Goal: Task Accomplishment & Management: Complete application form

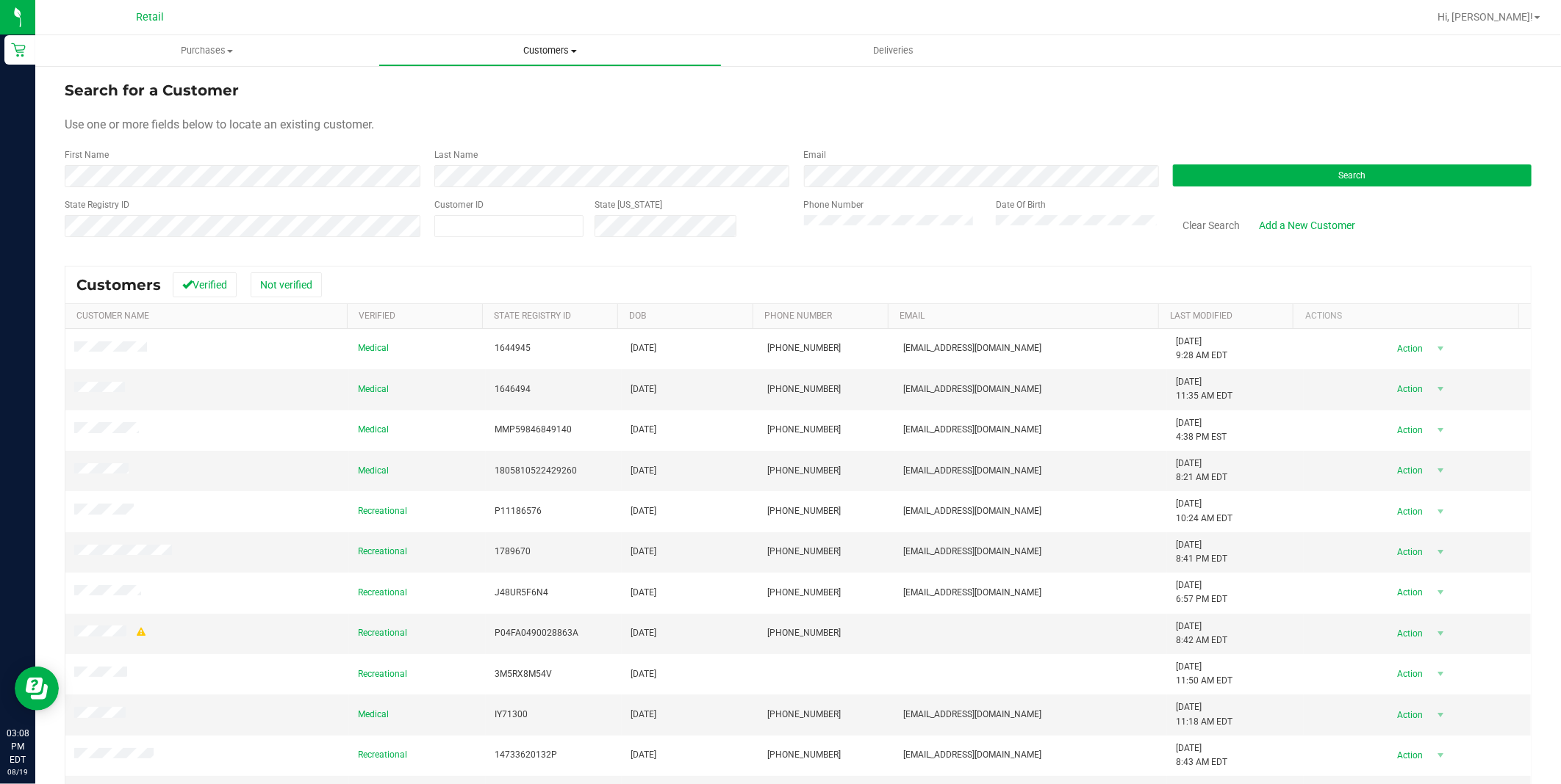
click at [556, 55] on span "Customers" at bounding box center [550, 51] width 342 height 14
click at [544, 80] on li "All customers" at bounding box center [549, 89] width 343 height 18
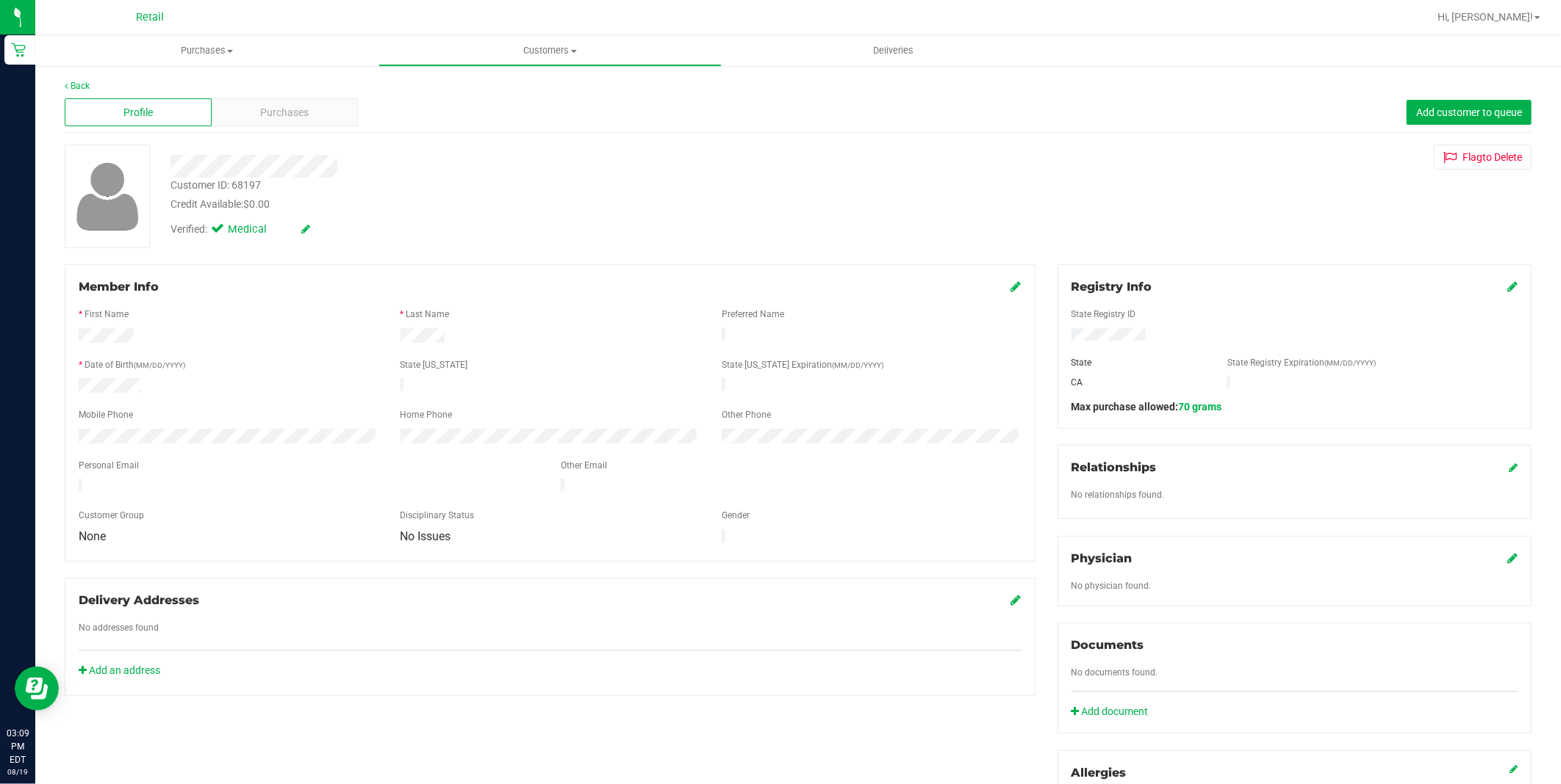
click at [1265, 105] on div "Profile Purchases Add customer to queue" at bounding box center [798, 112] width 1467 height 40
click at [1209, 66] on div "Back Profile Purchases Add customer to queue Customer ID: 68197 Credit Availabl…" at bounding box center [798, 573] width 1526 height 1018
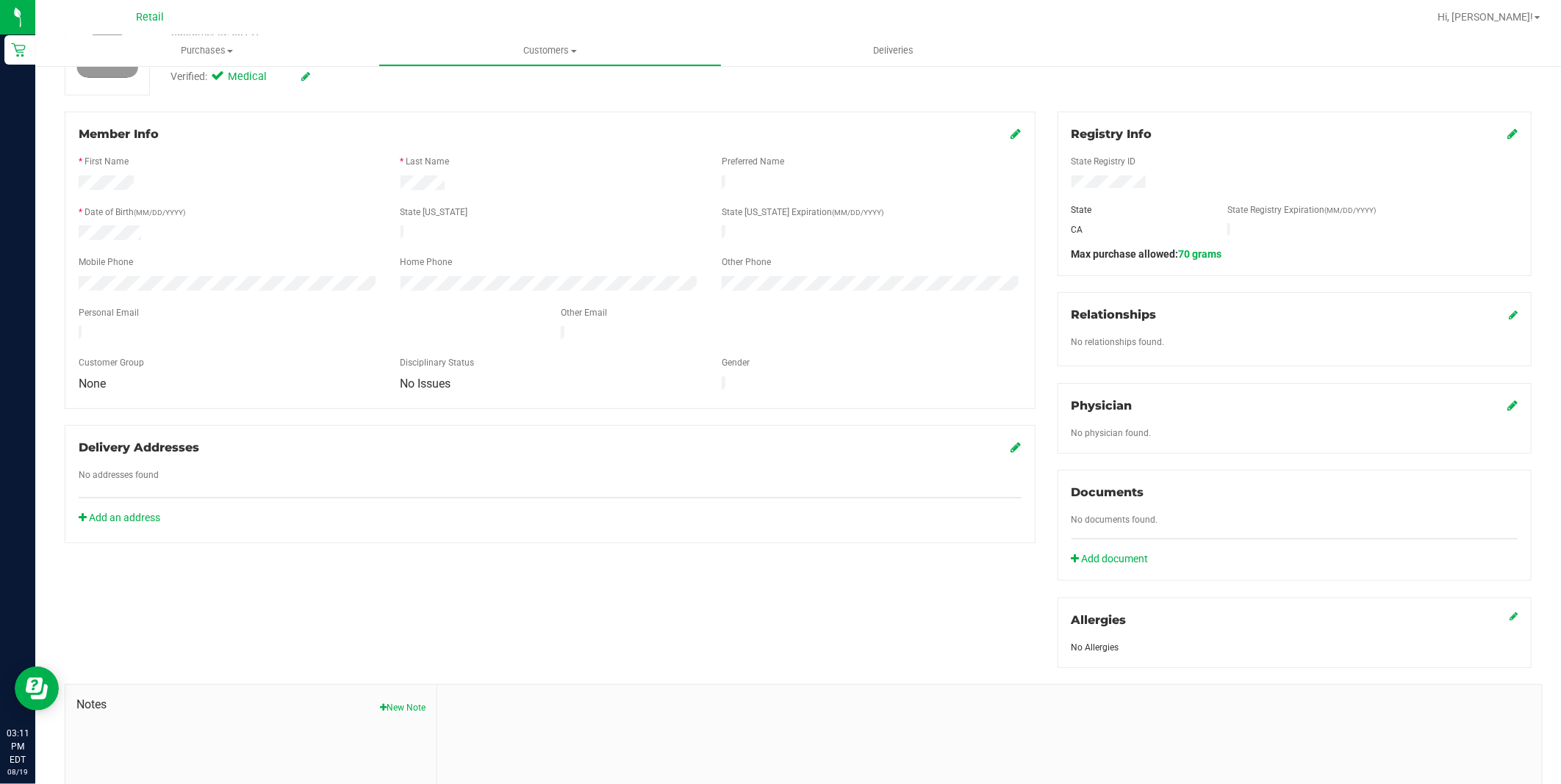
scroll to position [163, 0]
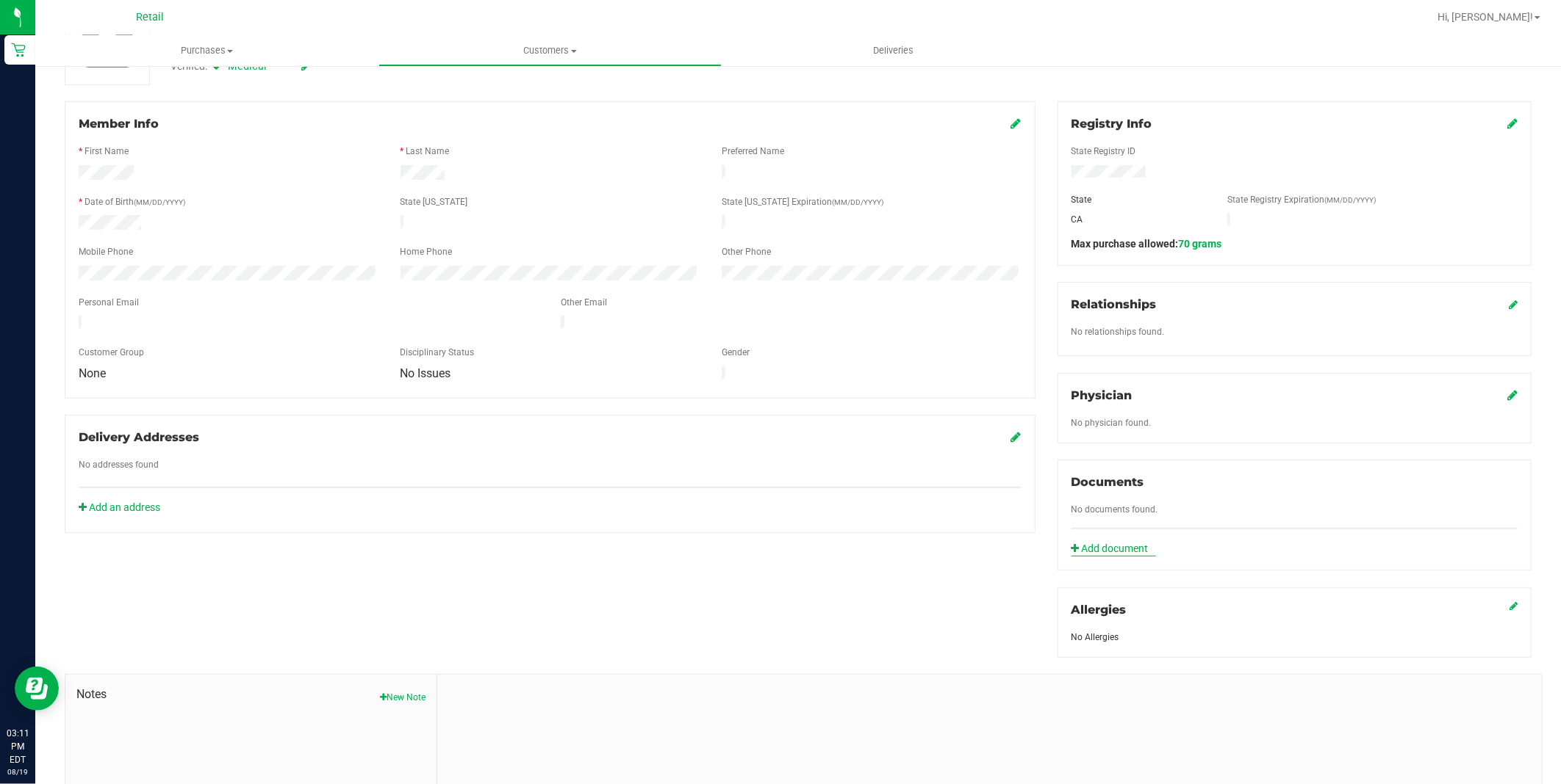
click at [1076, 549] on link "Add document" at bounding box center [1114, 549] width 85 height 16
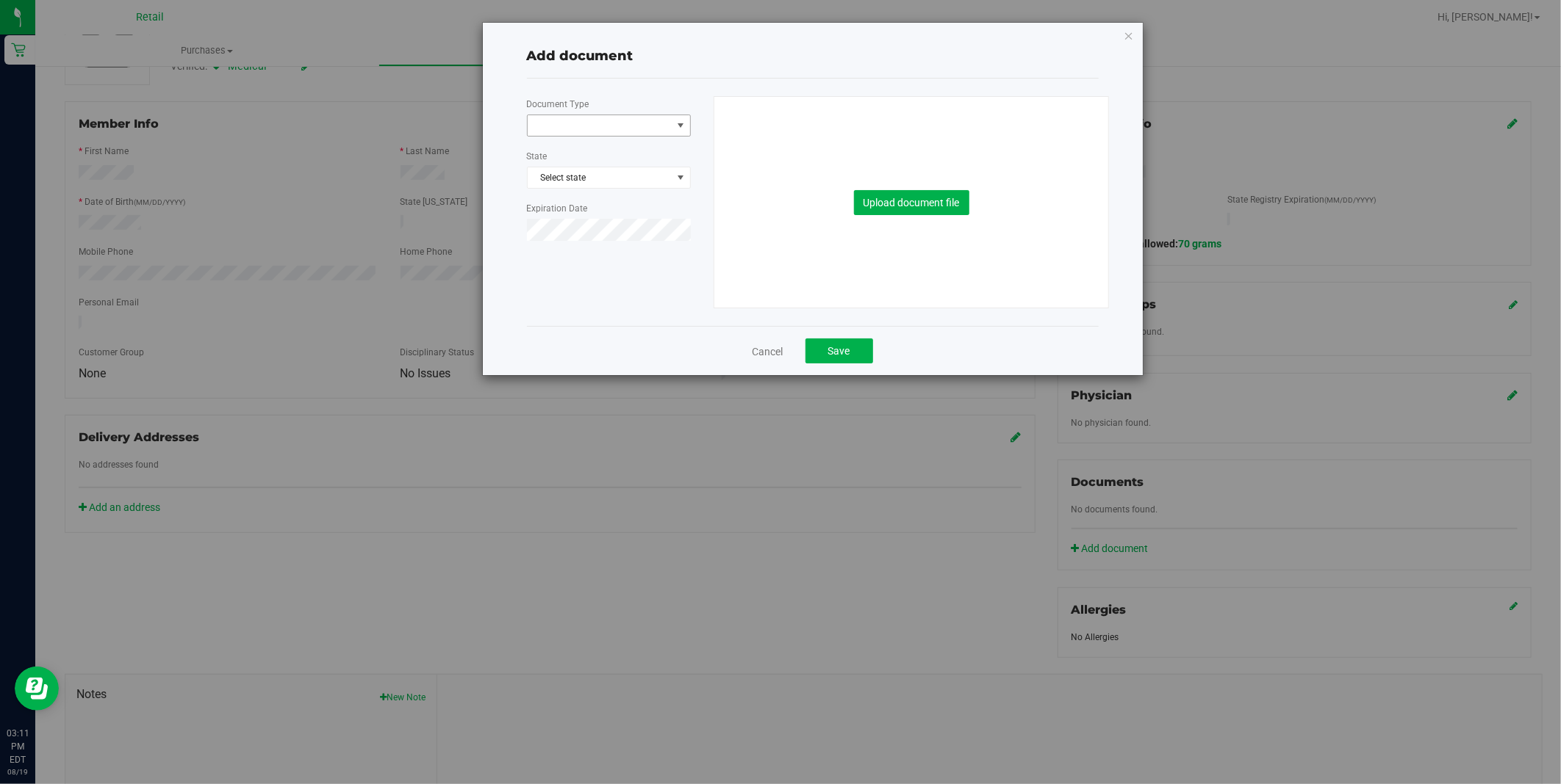
click at [618, 127] on span at bounding box center [599, 125] width 144 height 21
click at [611, 181] on li "Medical Card" at bounding box center [609, 173] width 162 height 22
click at [617, 181] on span "Select state" at bounding box center [609, 178] width 162 height 21
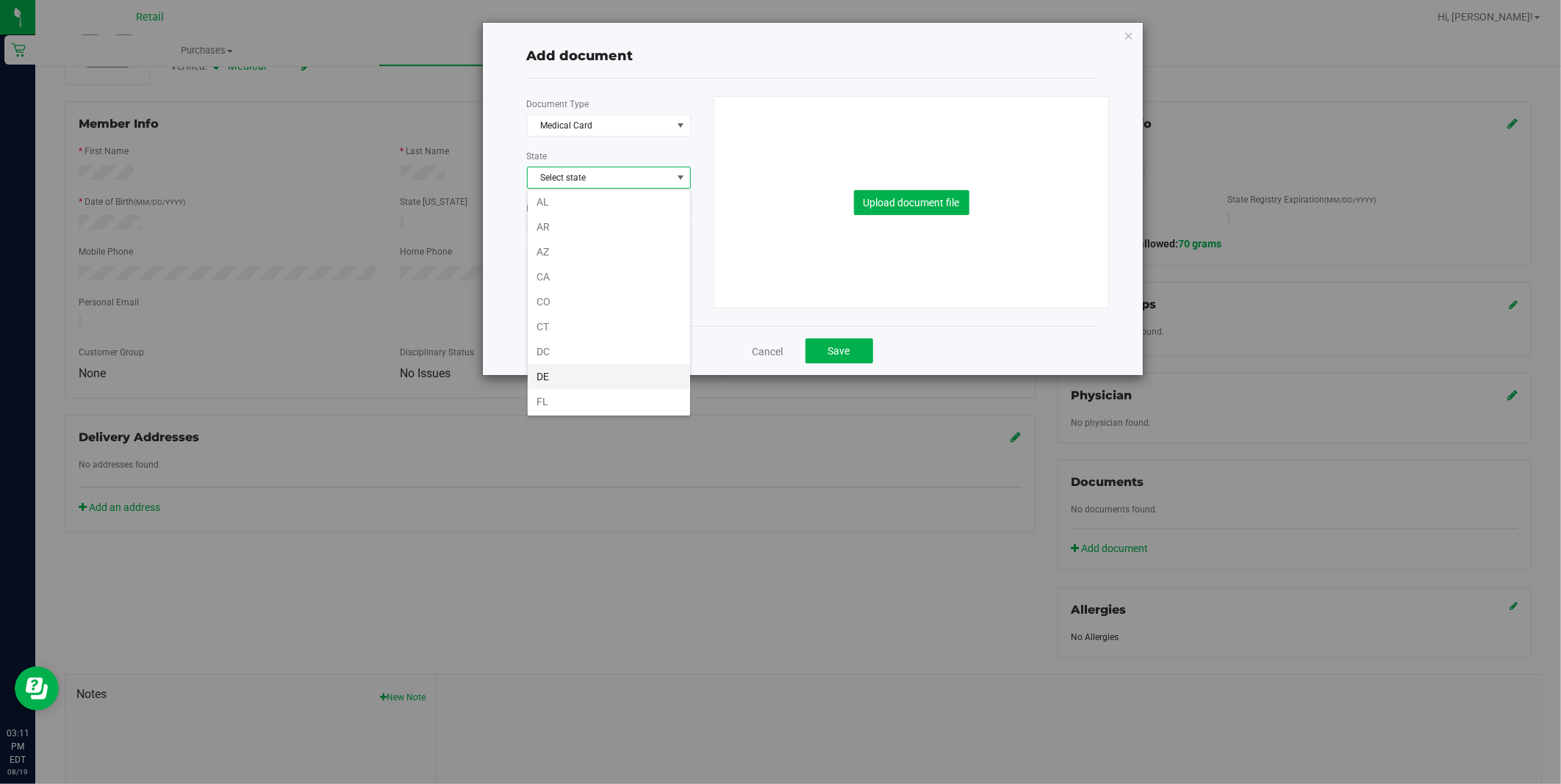
scroll to position [0, 0]
click at [585, 304] on li "CA" at bounding box center [609, 305] width 162 height 25
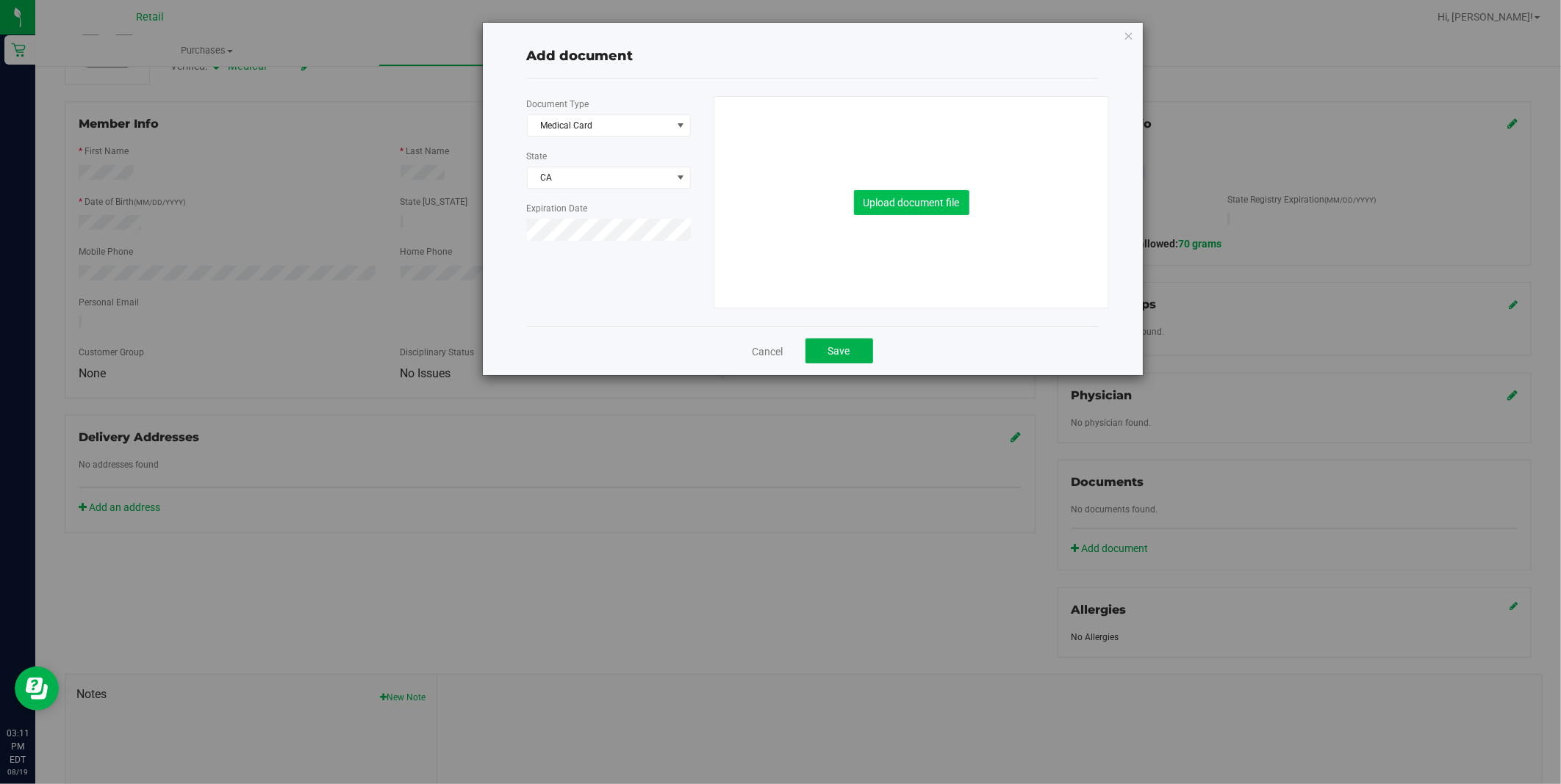
drag, startPoint x: 847, startPoint y: 200, endPoint x: 859, endPoint y: 207, distance: 13.9
click at [857, 206] on div "Upload document file" at bounding box center [911, 202] width 372 height 211
click at [859, 207] on button "Upload document file" at bounding box center [911, 203] width 115 height 25
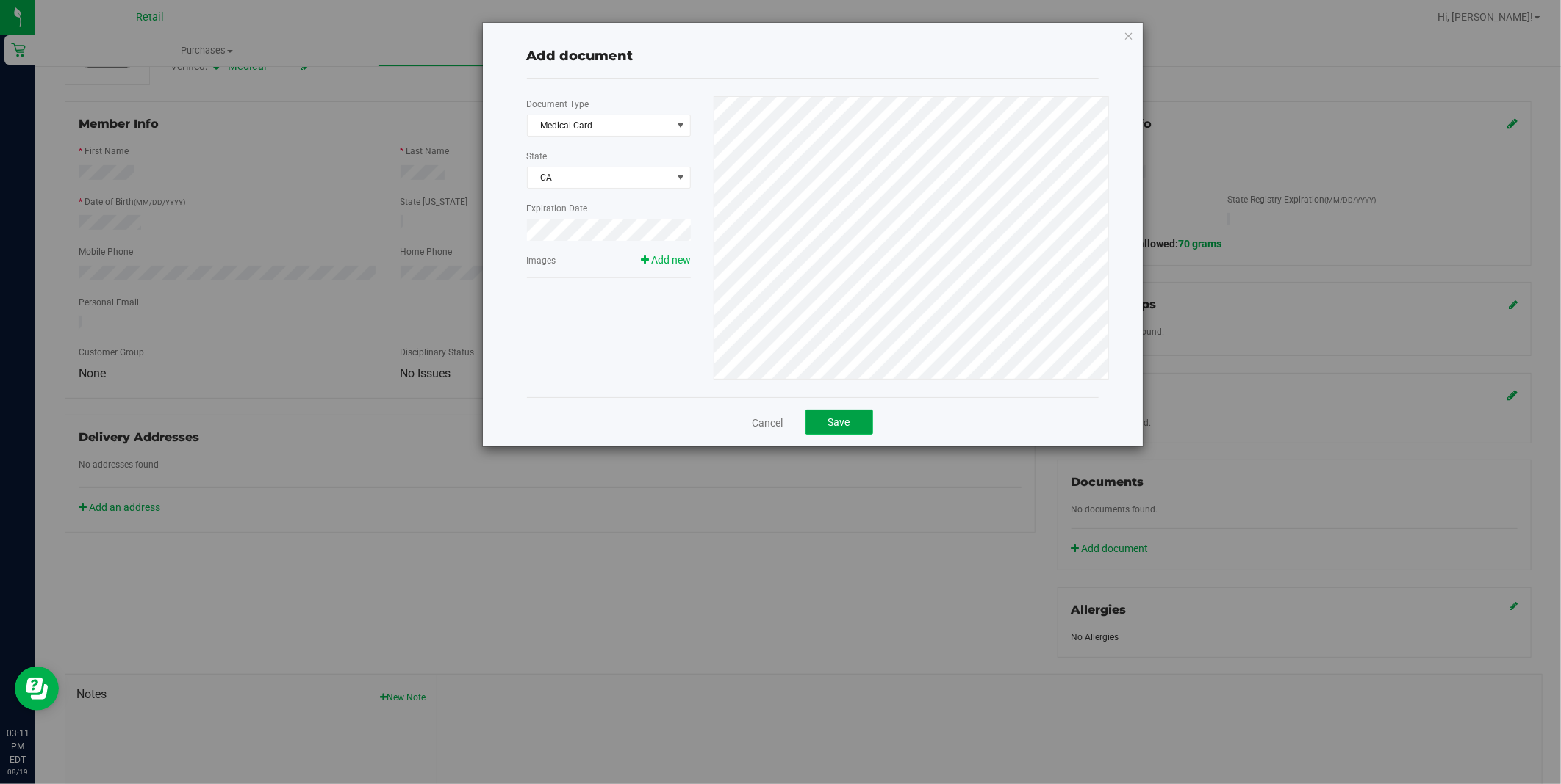
click at [841, 417] on span "Save" at bounding box center [839, 423] width 22 height 12
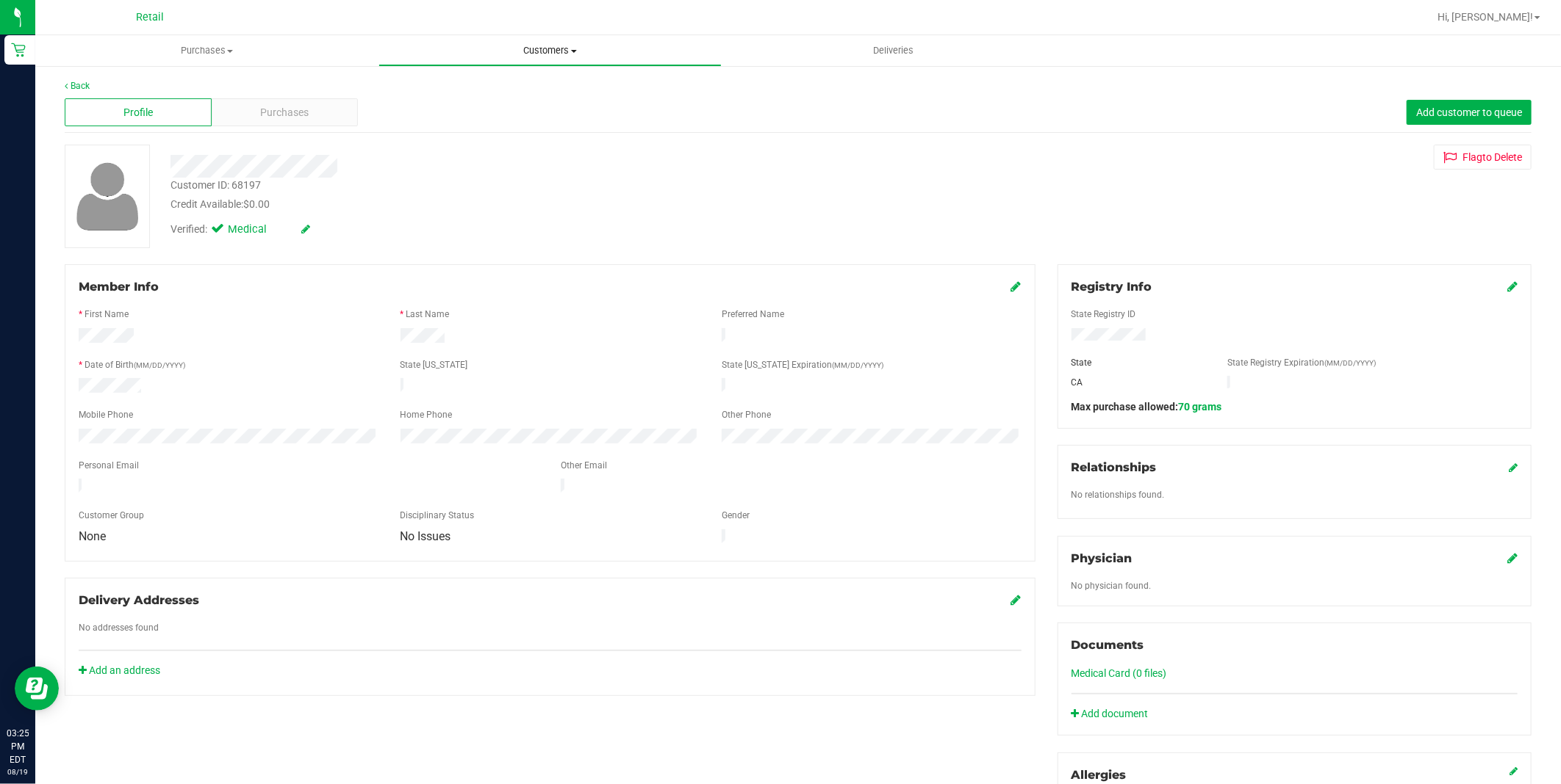
click at [518, 50] on span "Customers" at bounding box center [550, 51] width 342 height 14
click at [512, 88] on li "All customers" at bounding box center [549, 89] width 343 height 18
click at [1009, 277] on div "Member Info * First Name * Last Name Preferred Name * Date of Birth (MM/DD/YYYY…" at bounding box center [550, 413] width 971 height 298
click at [1011, 283] on icon at bounding box center [1016, 286] width 11 height 12
click at [1008, 284] on icon at bounding box center [1015, 288] width 14 height 12
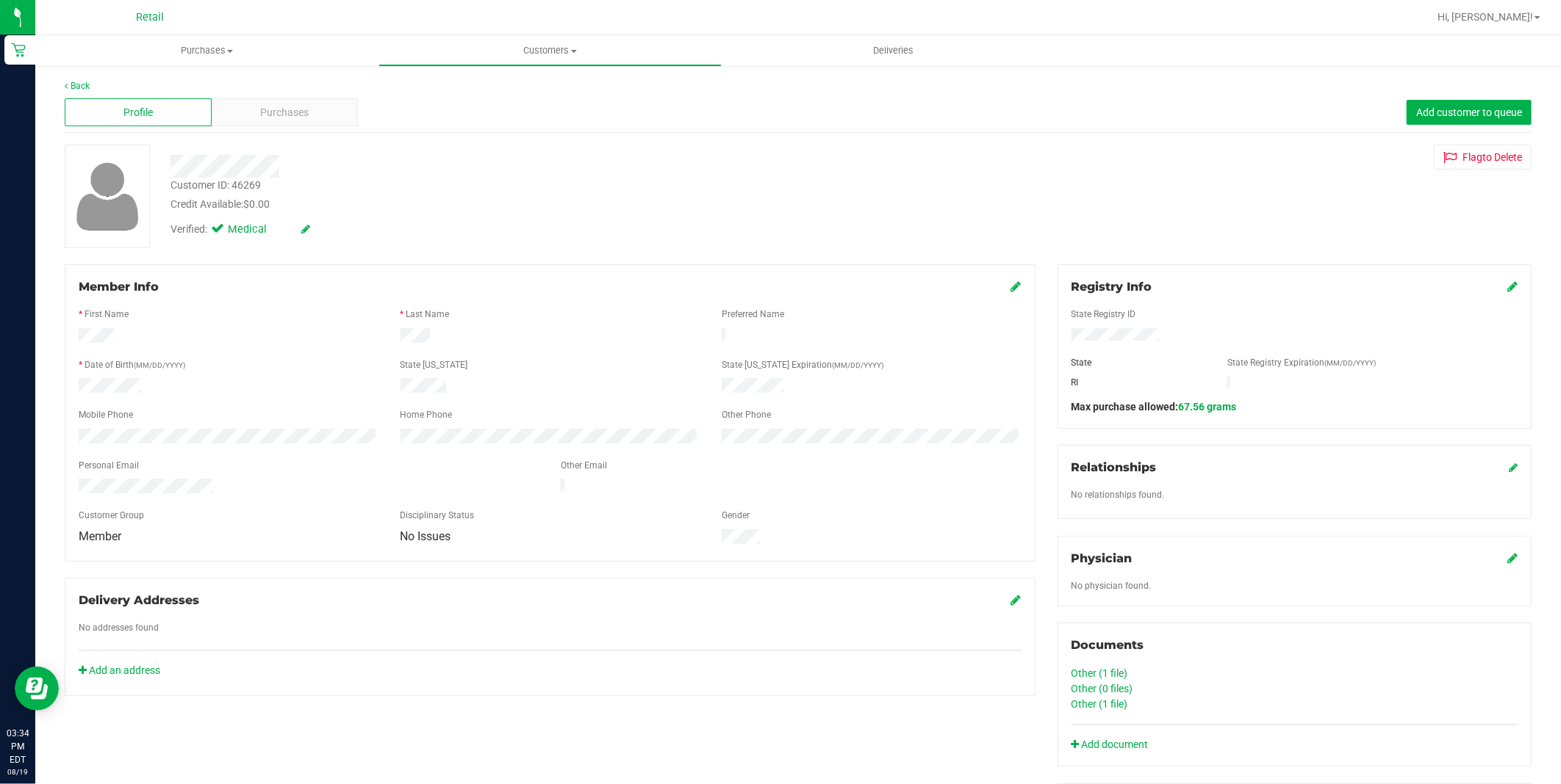
click at [435, 197] on div "Credit Available: $0.00" at bounding box center [532, 205] width 723 height 16
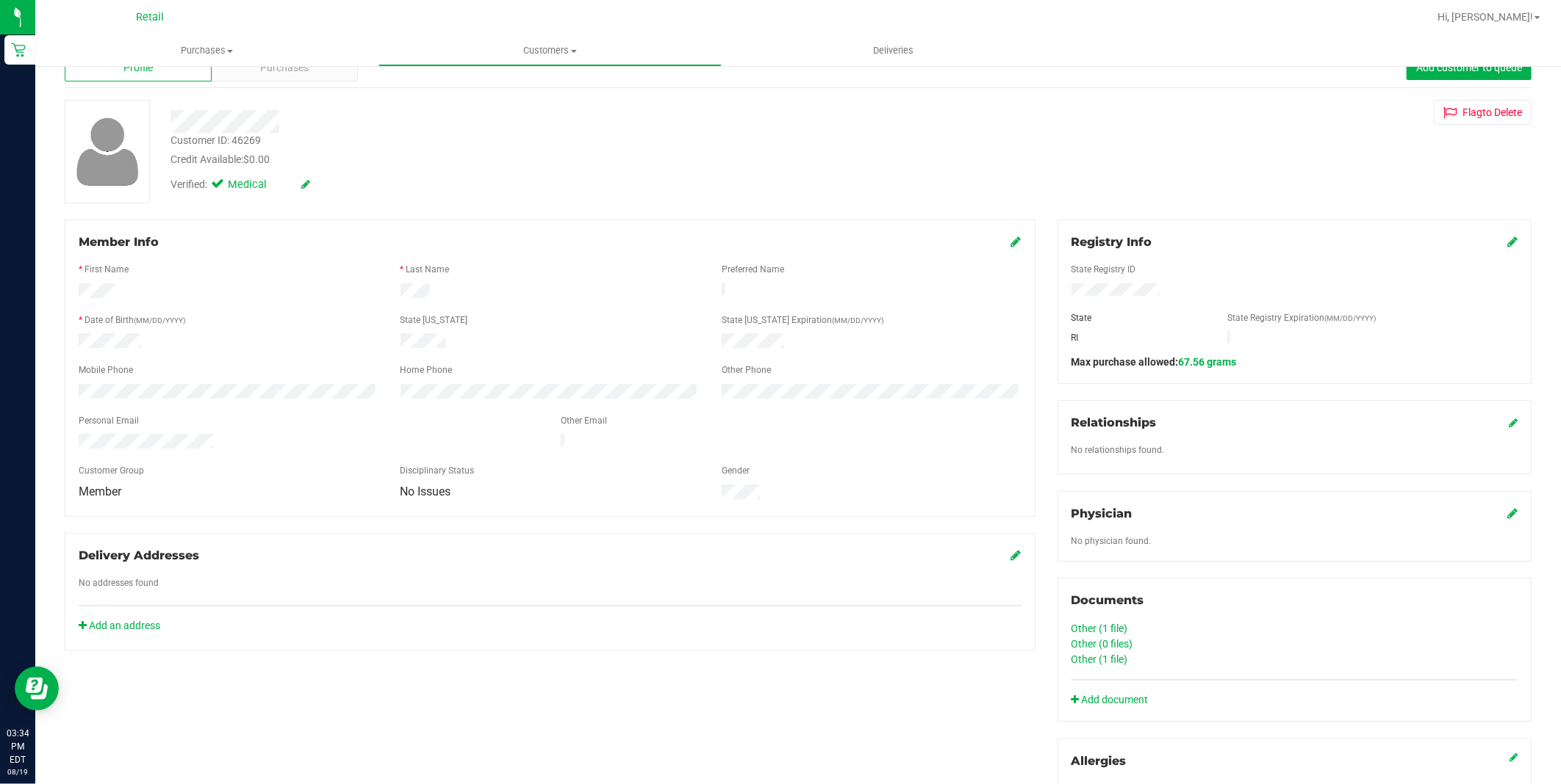
scroll to position [163, 0]
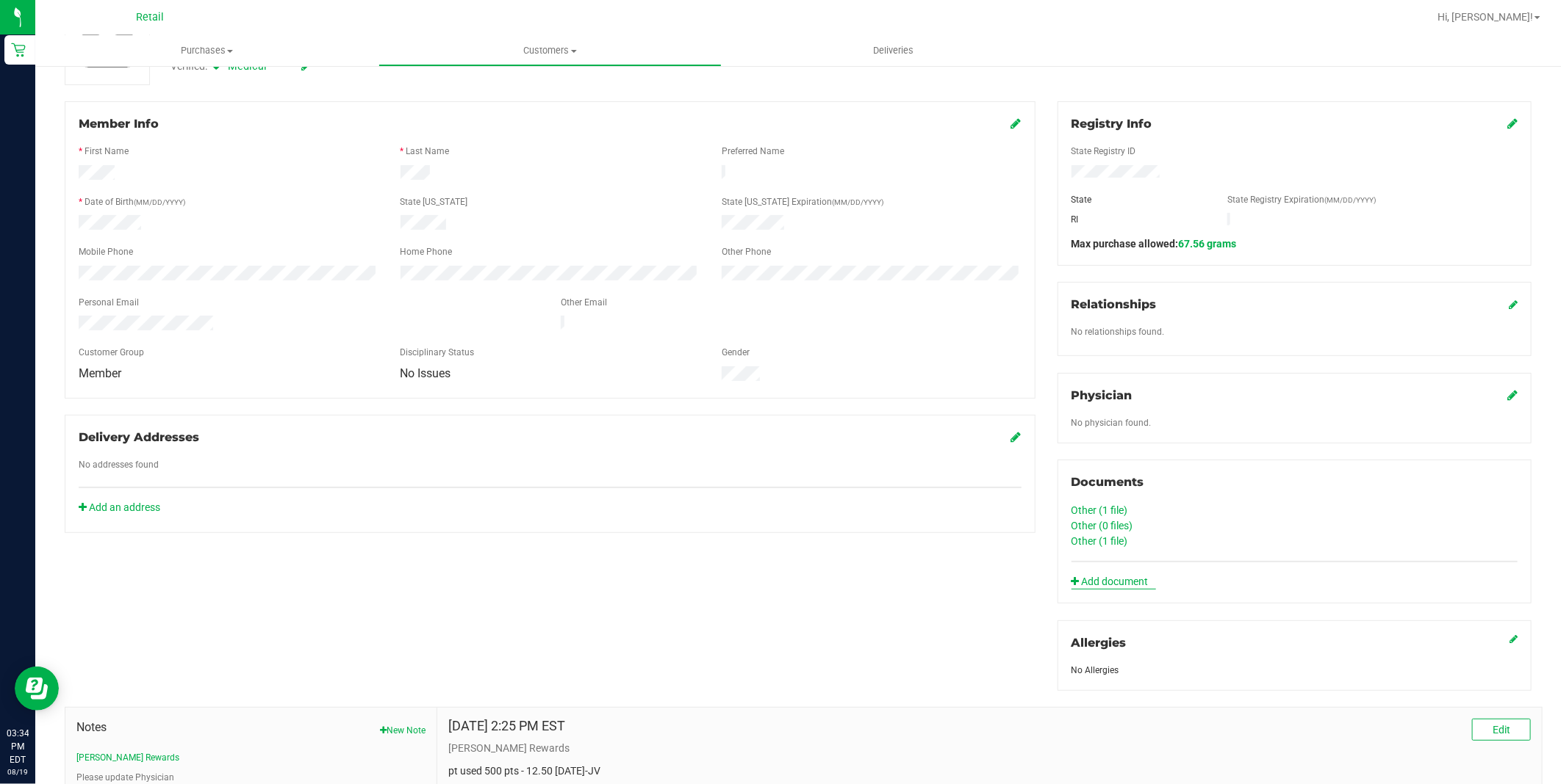
click at [1084, 577] on link "Add document" at bounding box center [1114, 582] width 85 height 16
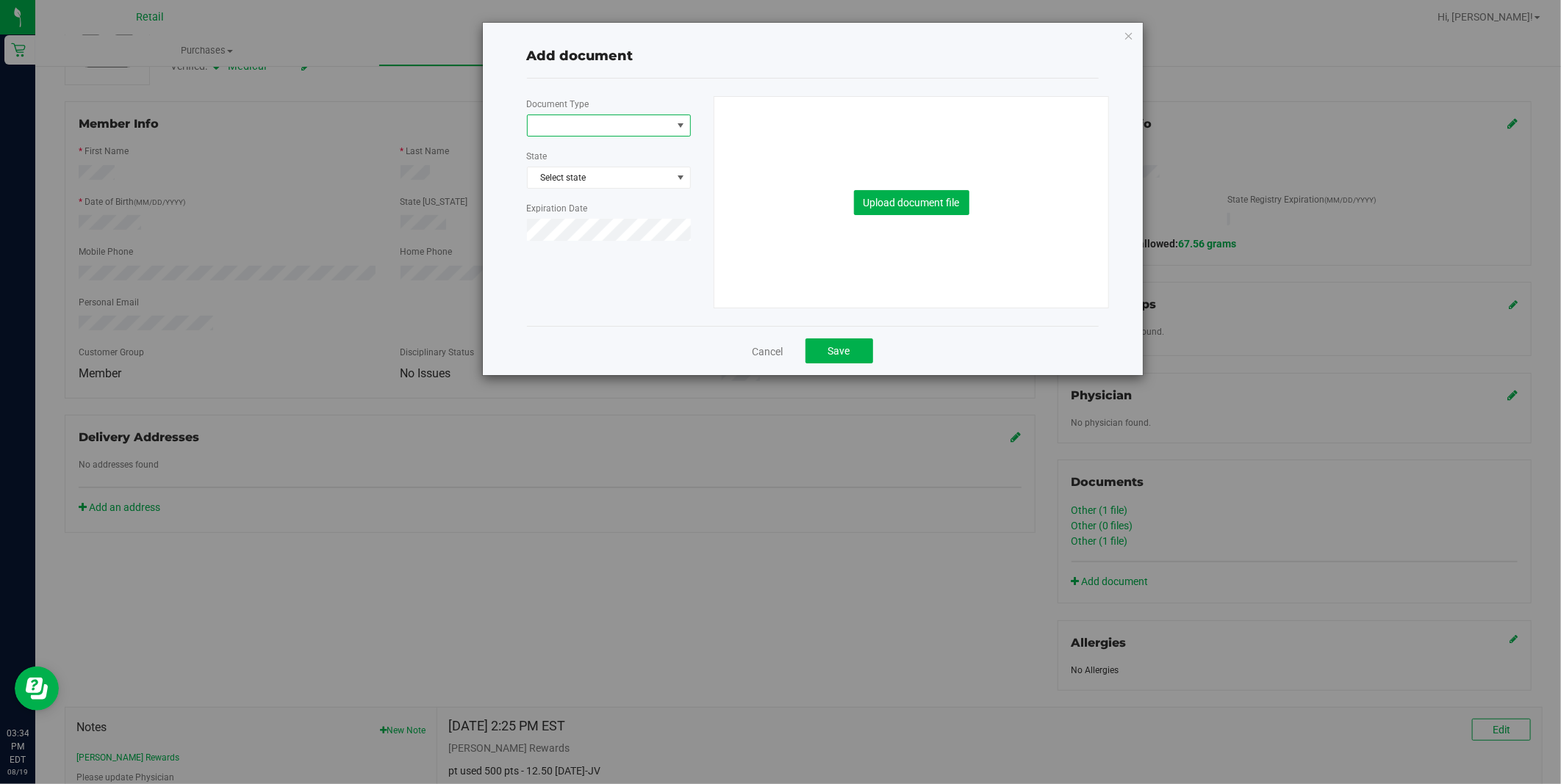
click at [589, 118] on span at bounding box center [599, 125] width 144 height 21
click at [610, 177] on li "Medical Card" at bounding box center [609, 173] width 162 height 22
click at [680, 180] on span at bounding box center [681, 178] width 12 height 12
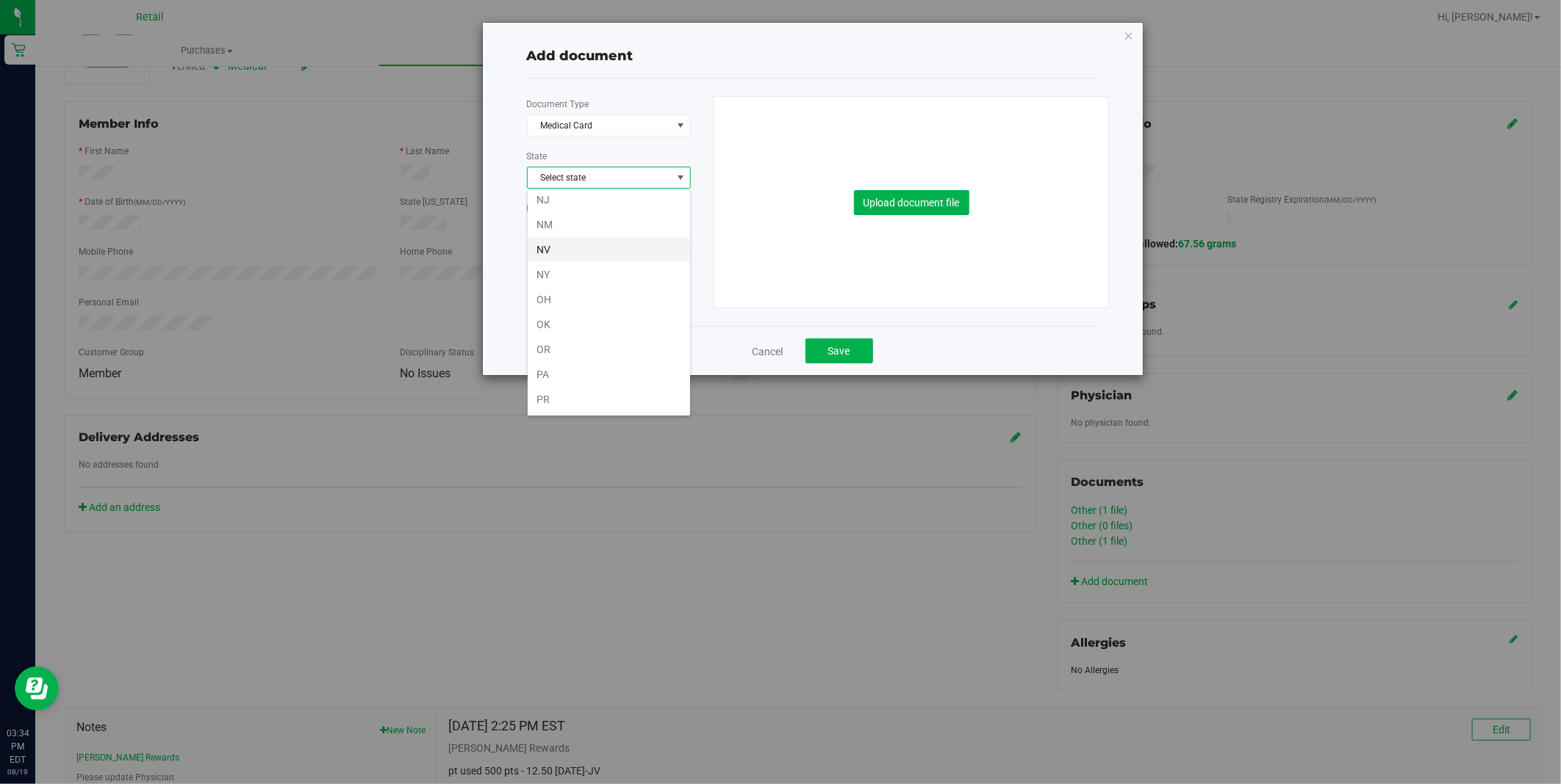
scroll to position [816, 0]
click at [601, 392] on li "RI" at bounding box center [609, 388] width 162 height 25
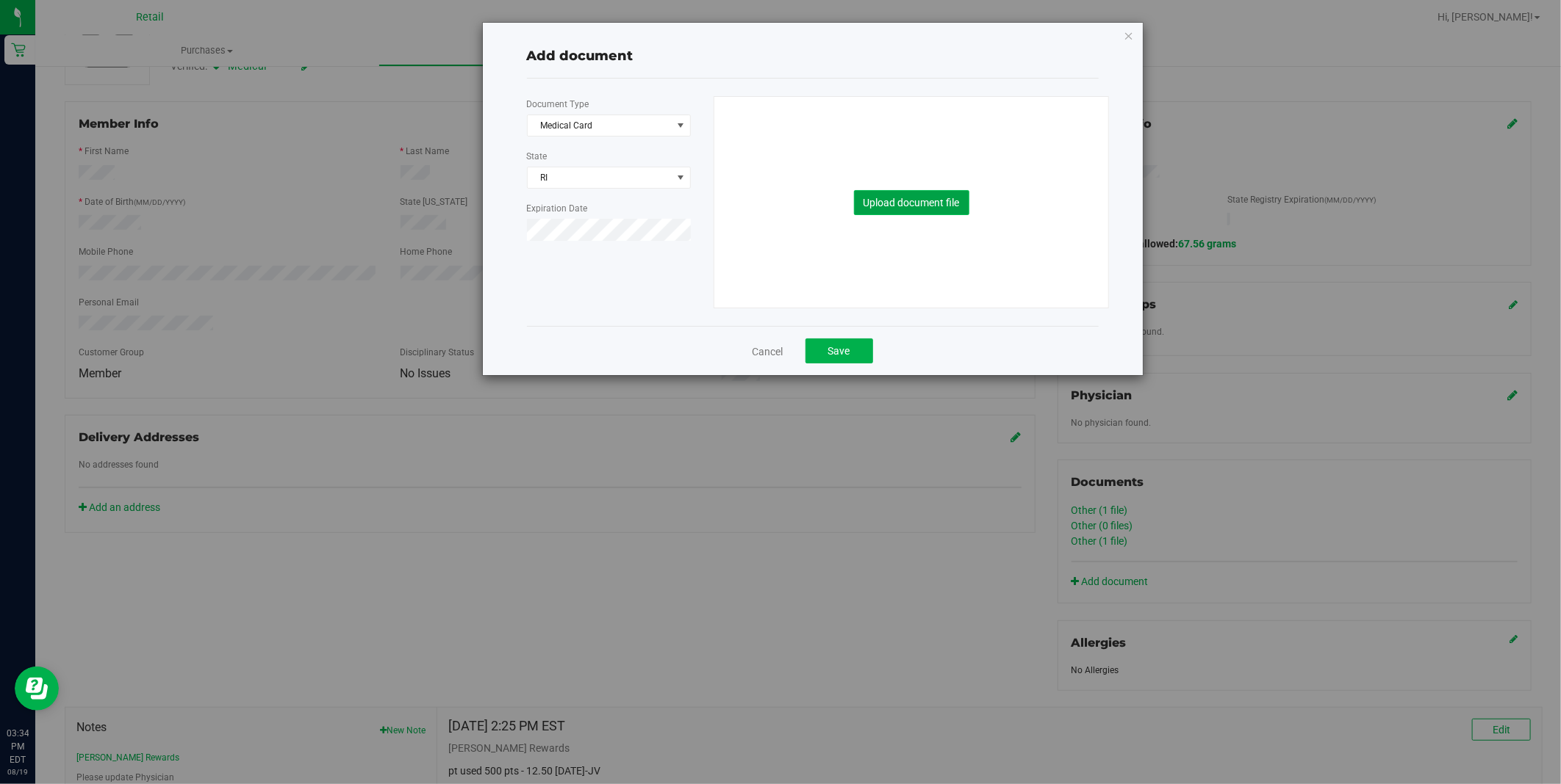
click at [883, 203] on button "Upload document file" at bounding box center [911, 203] width 115 height 25
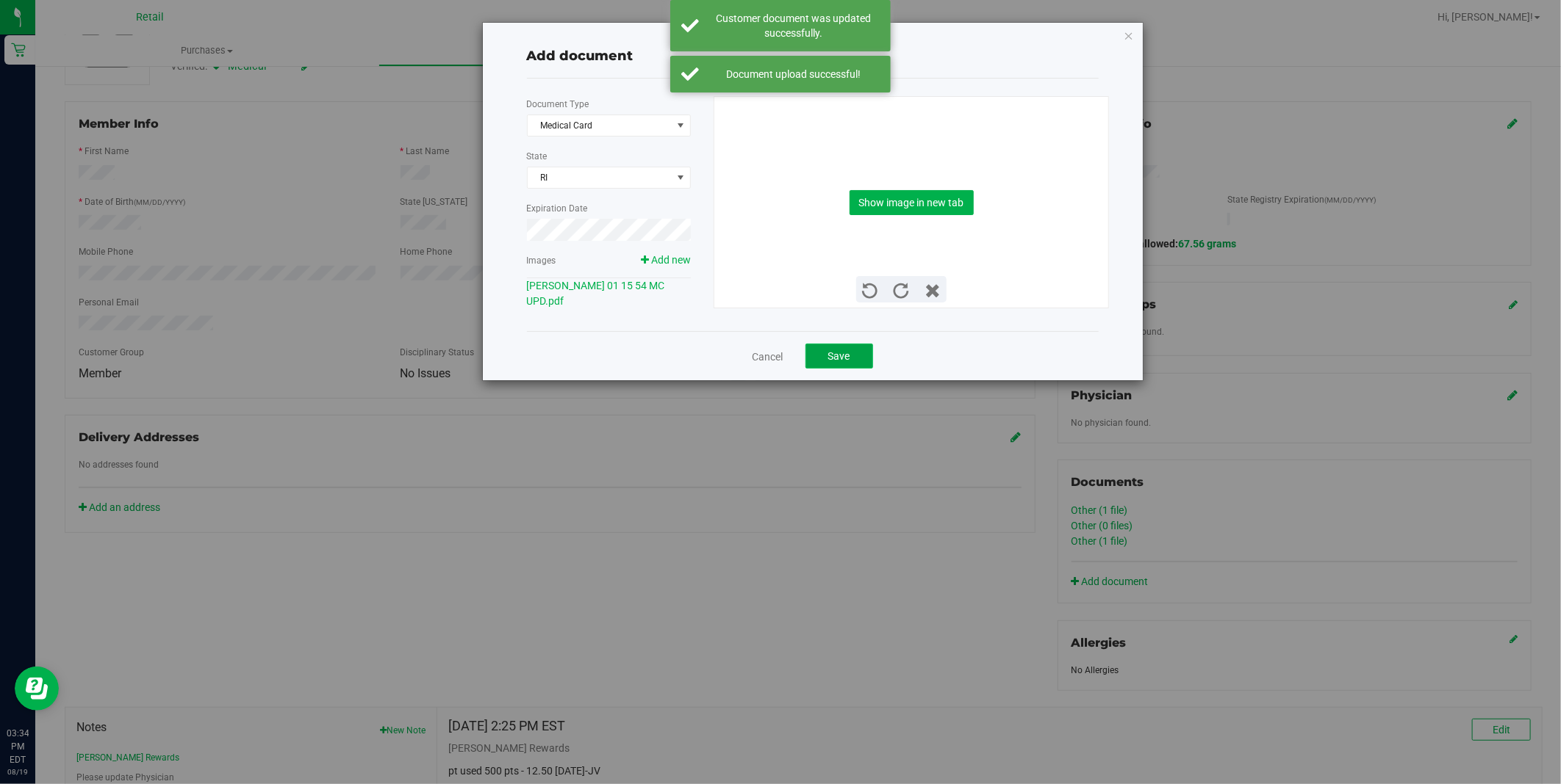
click at [851, 353] on button "Save" at bounding box center [839, 356] width 67 height 25
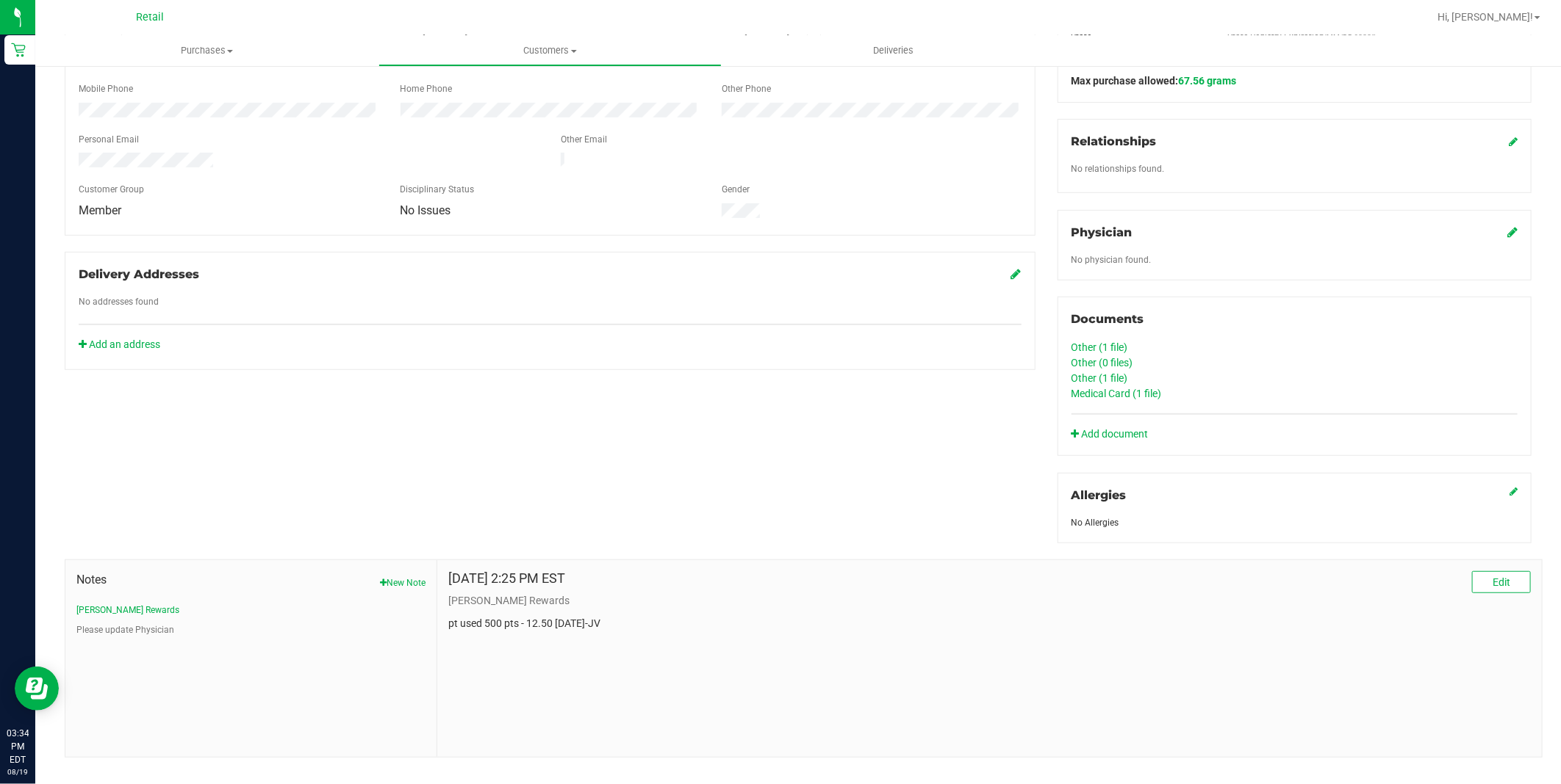
scroll to position [0, 0]
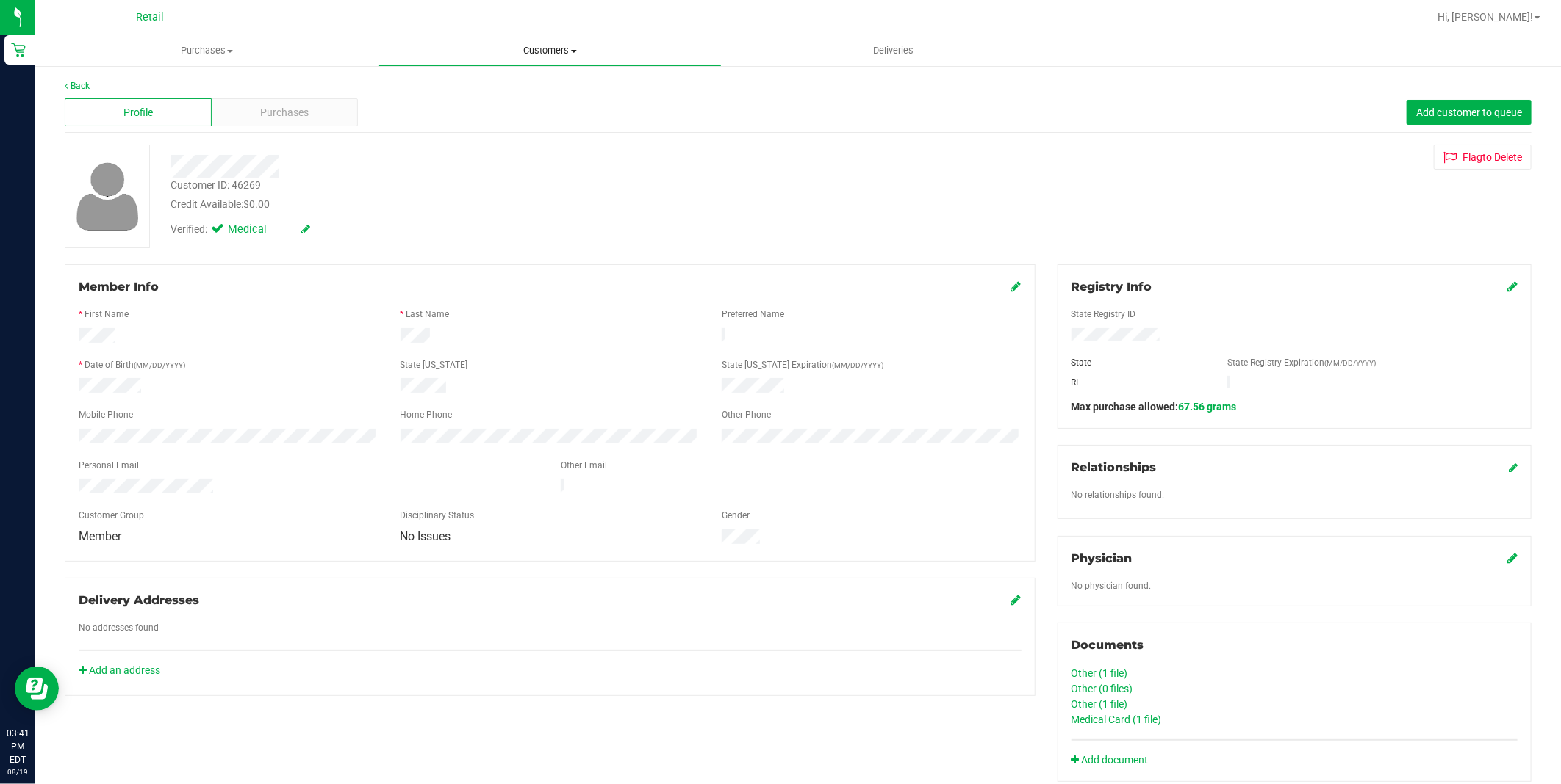
click at [482, 55] on span "Customers" at bounding box center [550, 51] width 342 height 14
click at [458, 98] on li "Add a new customer" at bounding box center [549, 106] width 343 height 18
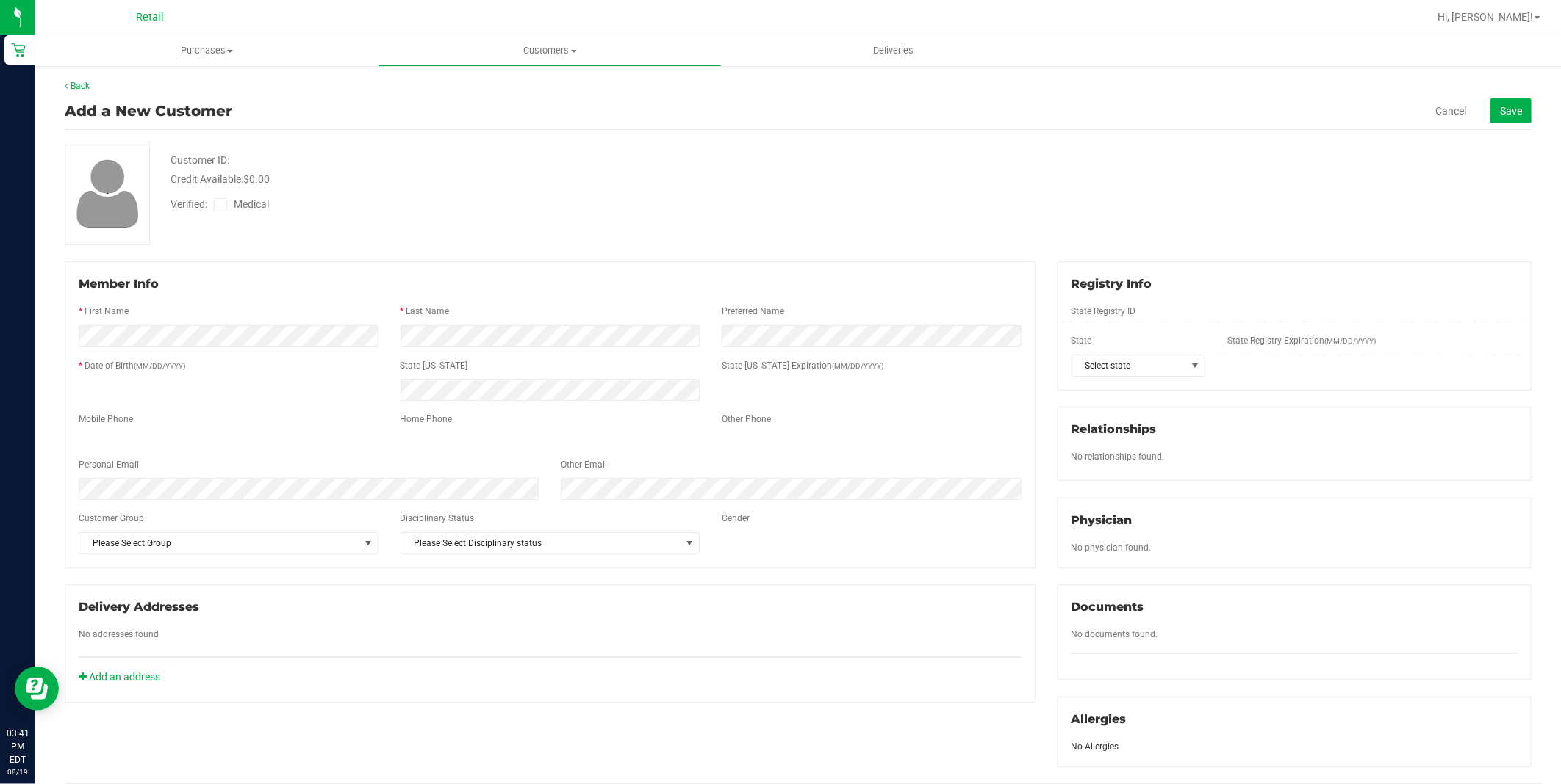
click at [547, 47] on span "Customers" at bounding box center [550, 51] width 342 height 14
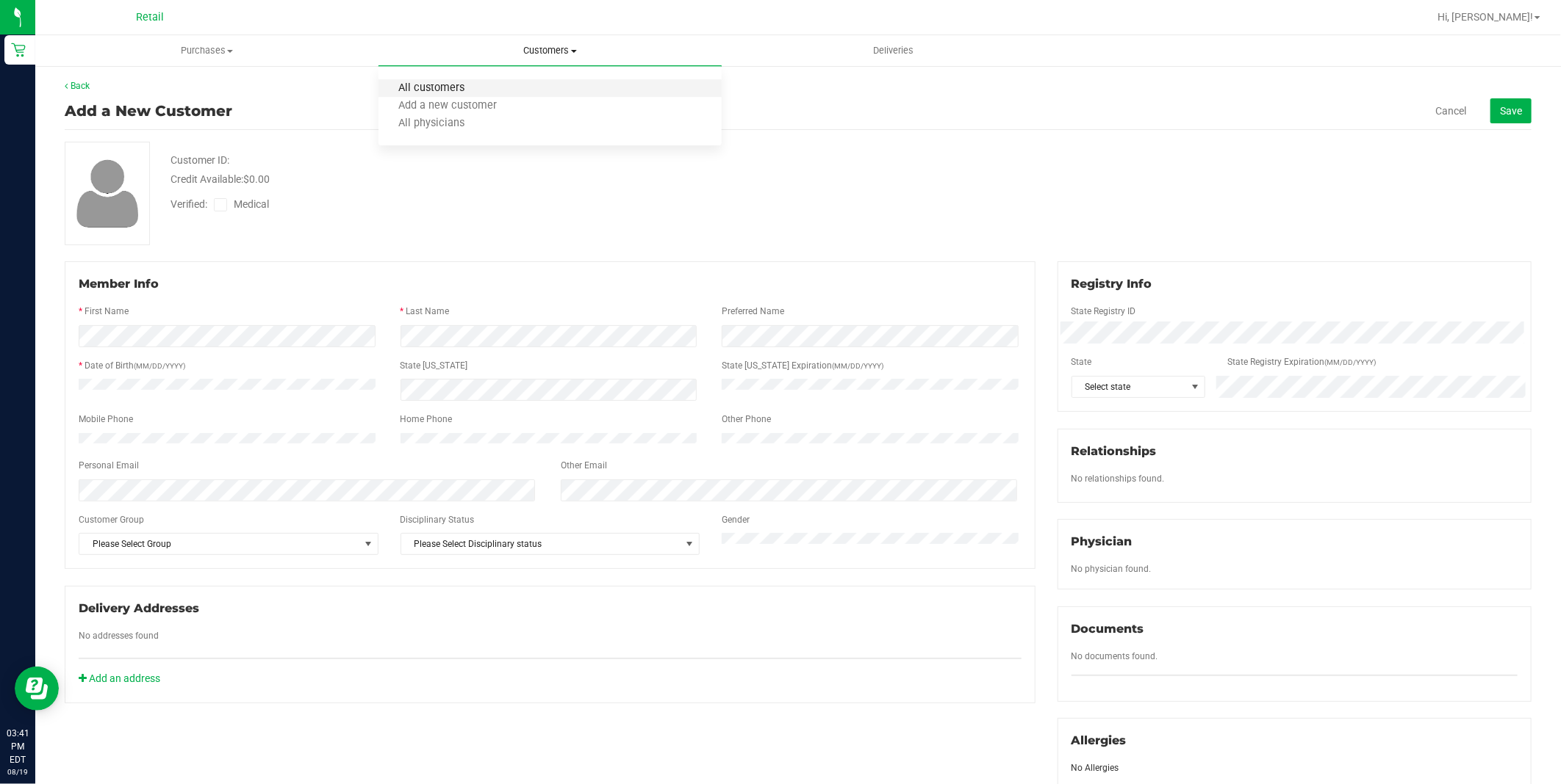
click at [466, 86] on span "All customers" at bounding box center [431, 88] width 105 height 13
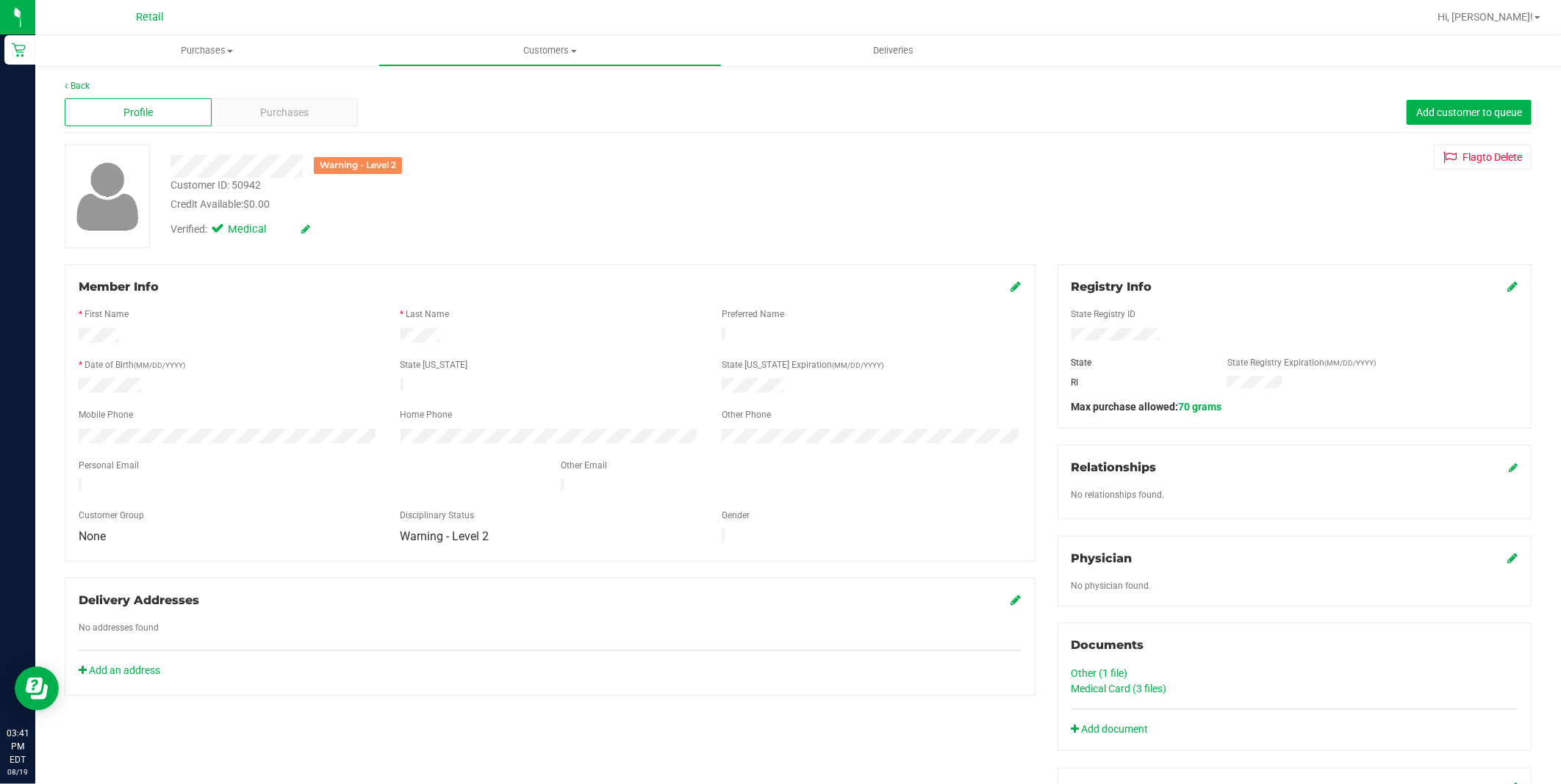
click at [1507, 282] on icon at bounding box center [1512, 286] width 11 height 12
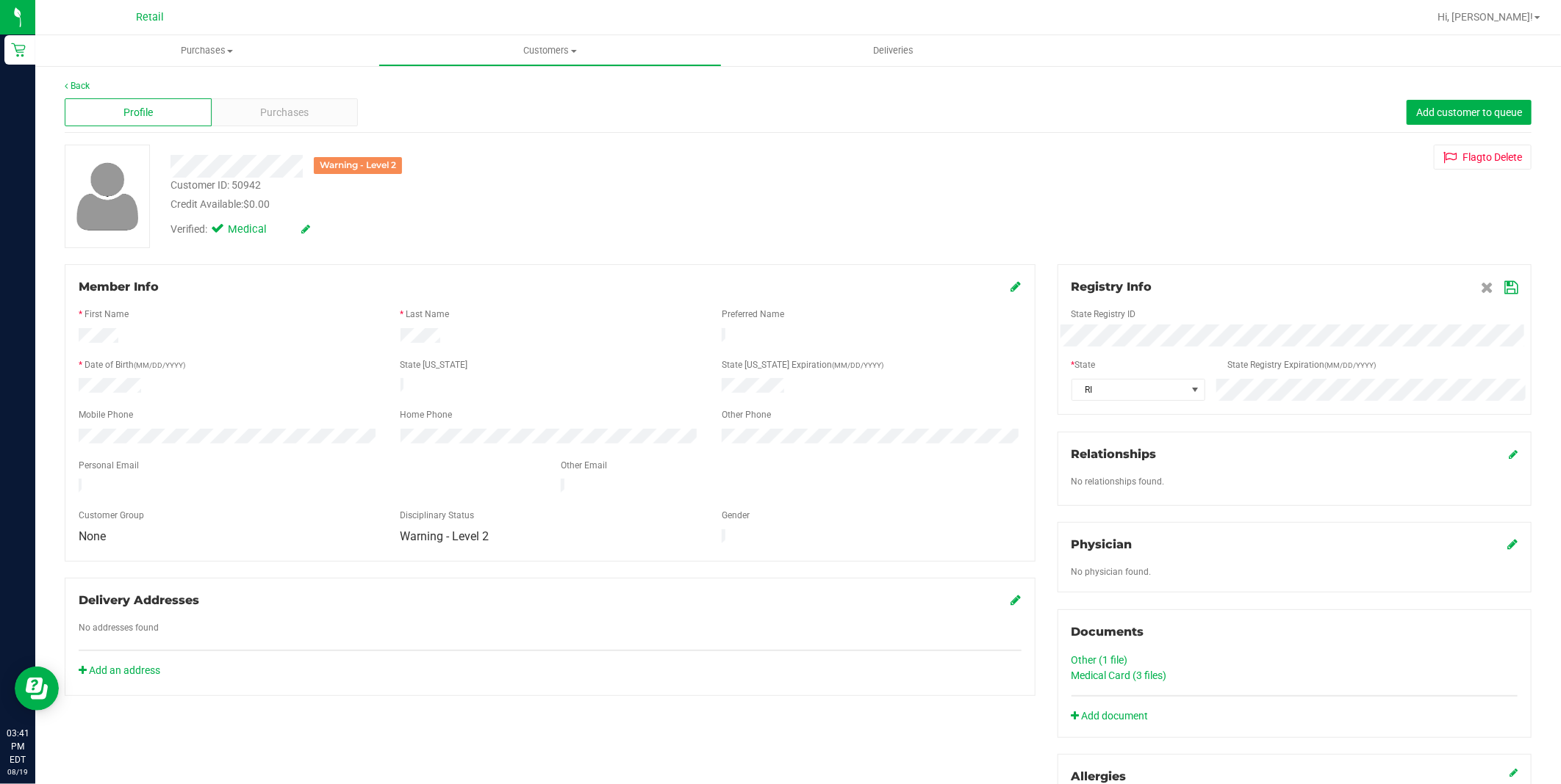
click at [1504, 288] on icon at bounding box center [1511, 288] width 14 height 12
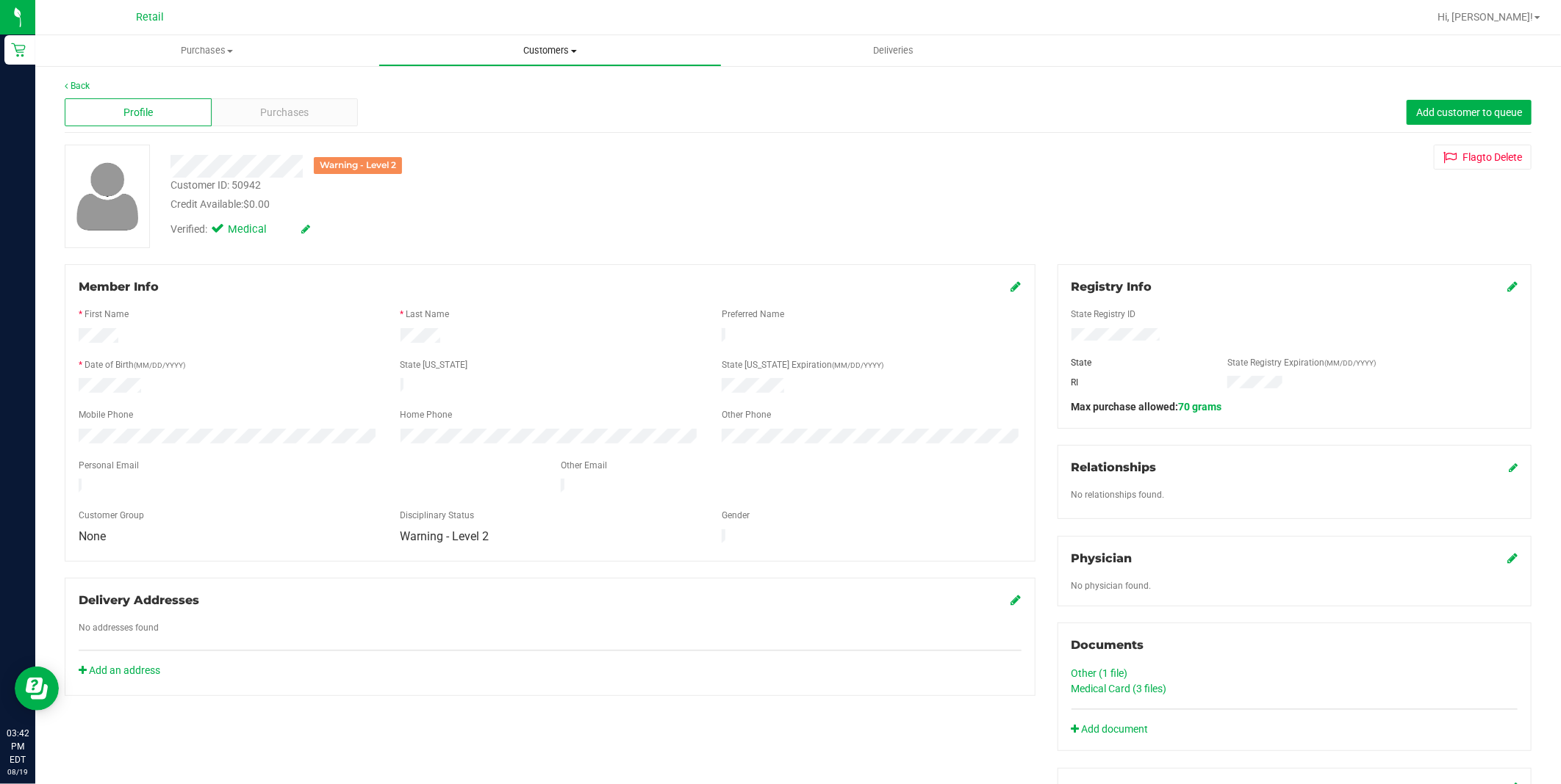
click at [546, 45] on span "Customers" at bounding box center [550, 51] width 342 height 14
click at [547, 86] on li "All customers" at bounding box center [549, 89] width 343 height 18
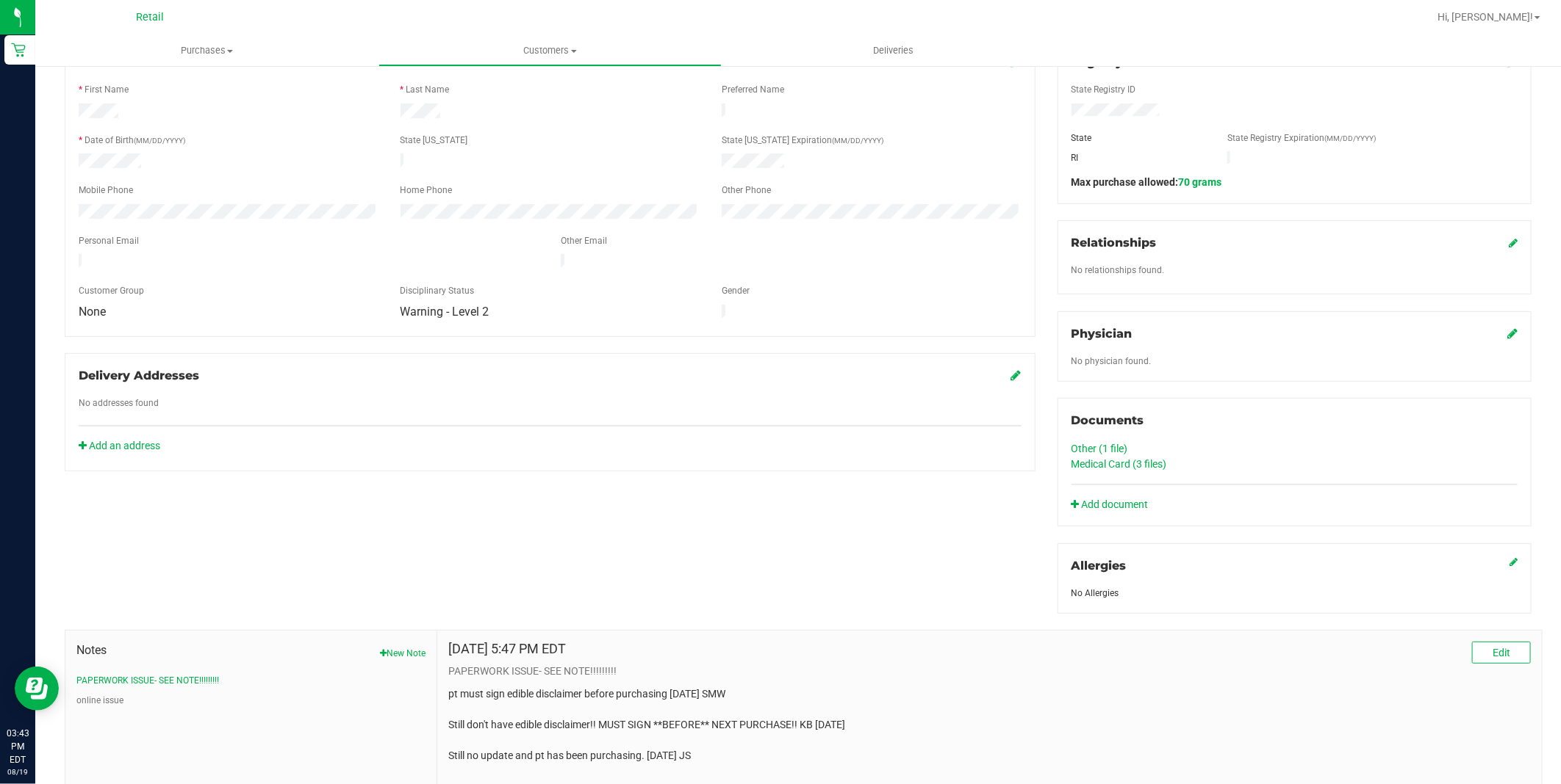
scroll to position [245, 0]
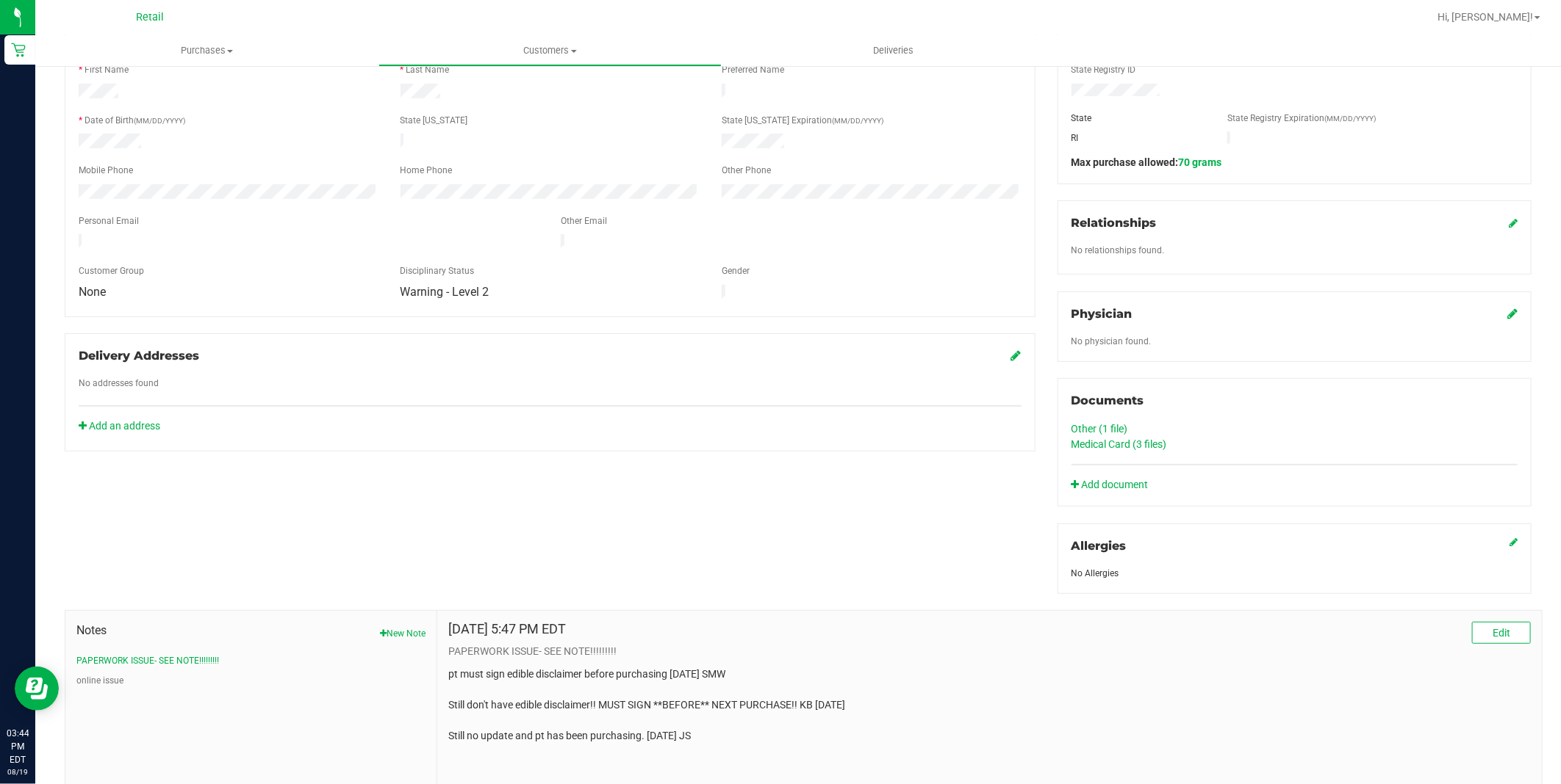
click at [401, 475] on div "Member Info * First Name * Last Name Preferred Name * Date of Birth (MM/DD/YYYY…" at bounding box center [798, 414] width 1489 height 789
click at [1118, 477] on link "Add document" at bounding box center [1114, 485] width 85 height 16
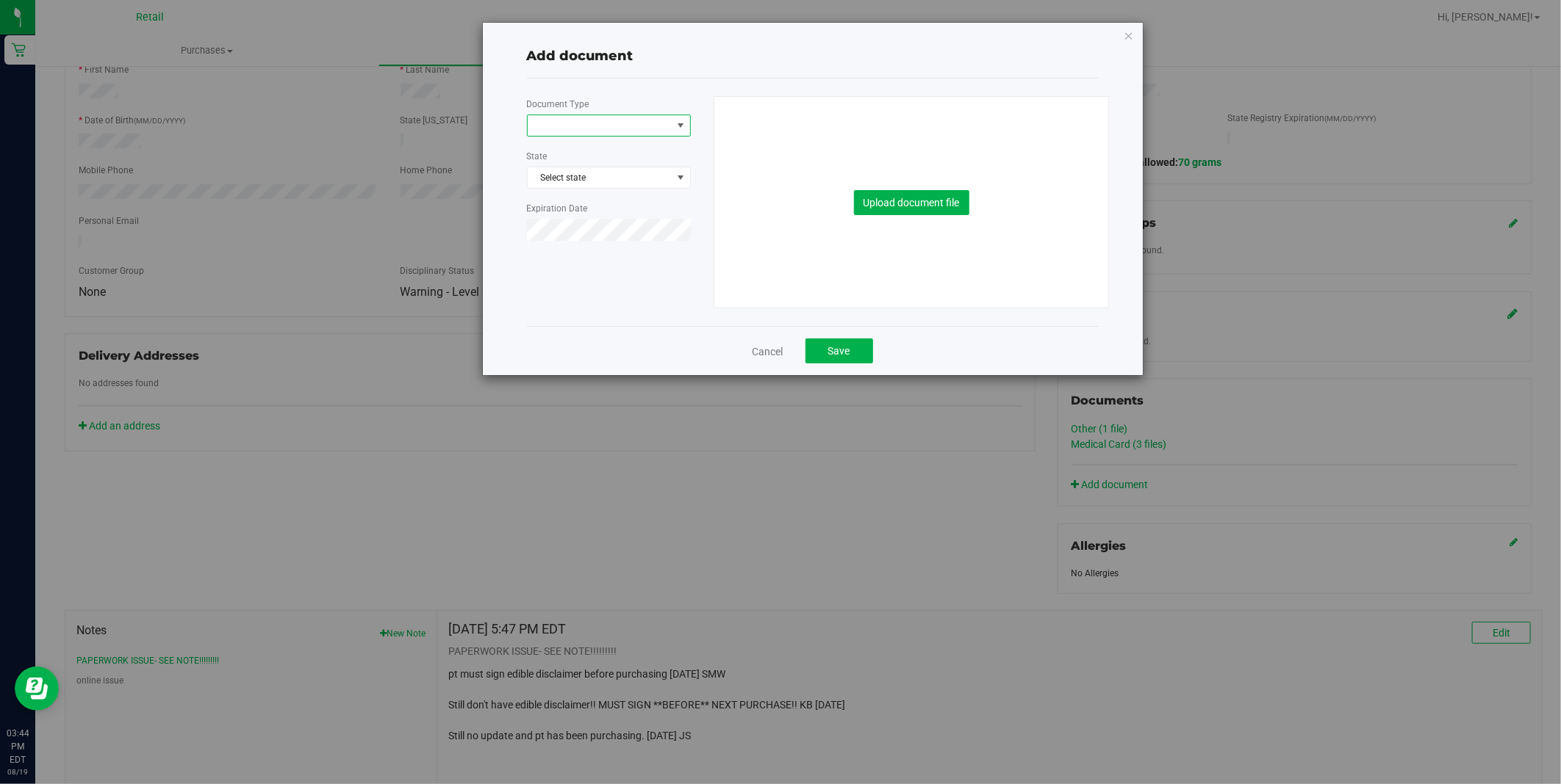
click at [583, 126] on span at bounding box center [599, 125] width 144 height 21
click at [577, 175] on li "Medical Card" at bounding box center [609, 173] width 162 height 22
click at [592, 185] on span "Select state" at bounding box center [609, 178] width 162 height 21
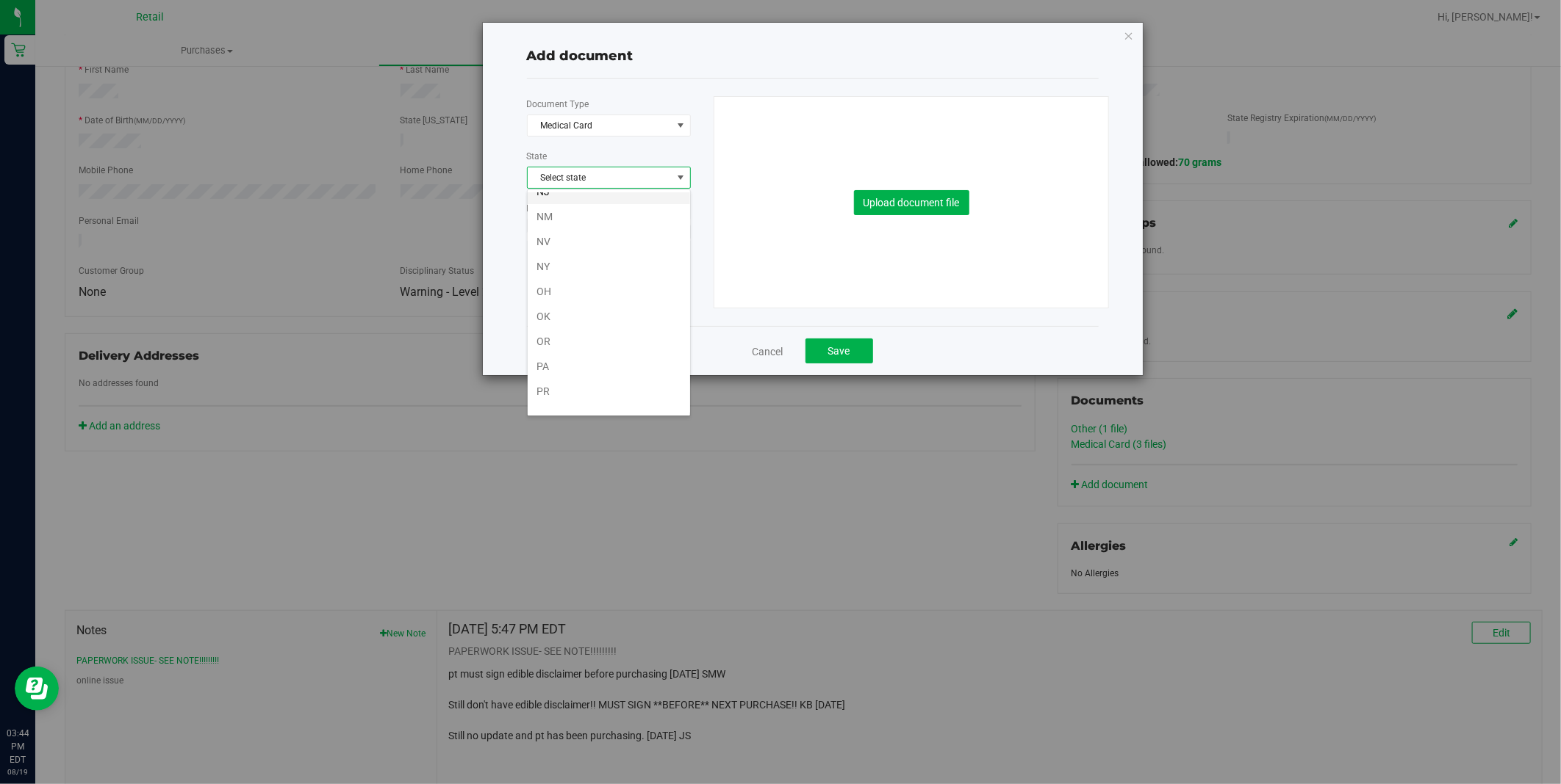
scroll to position [816, 0]
click at [550, 393] on li "RI" at bounding box center [609, 388] width 162 height 25
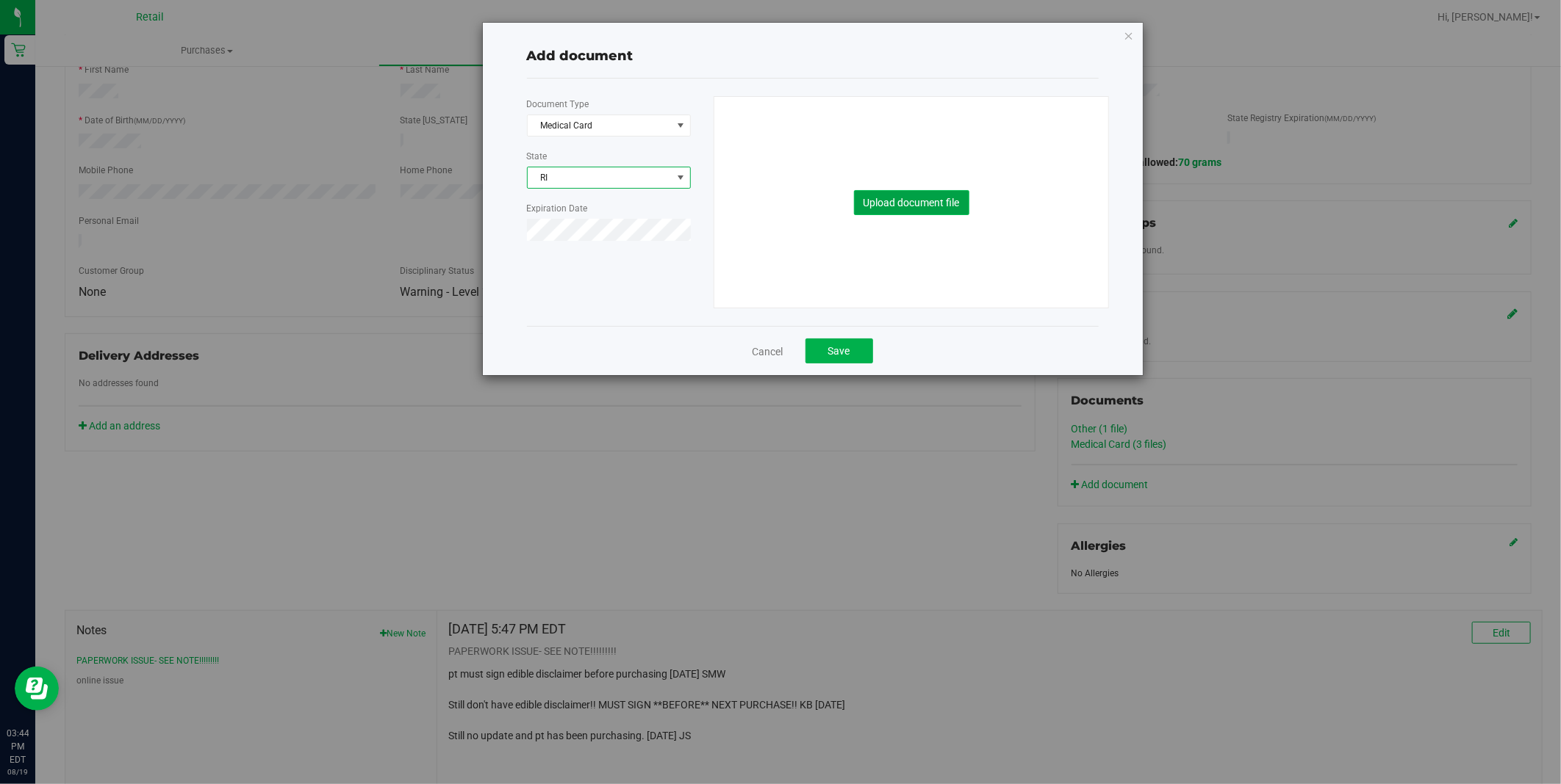
click at [943, 201] on button "Upload document file" at bounding box center [911, 203] width 115 height 25
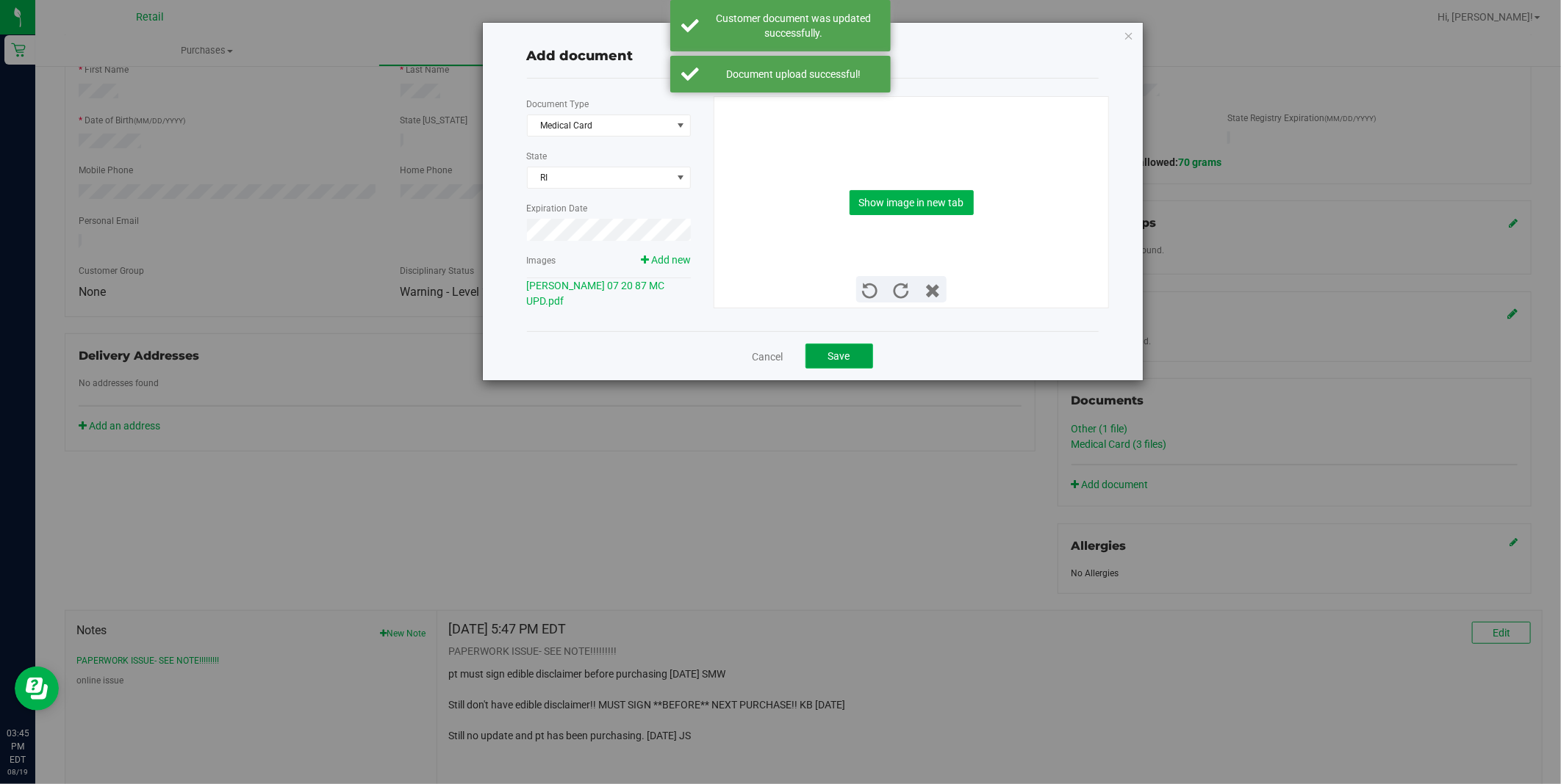
click at [833, 354] on span "Save" at bounding box center [839, 356] width 22 height 12
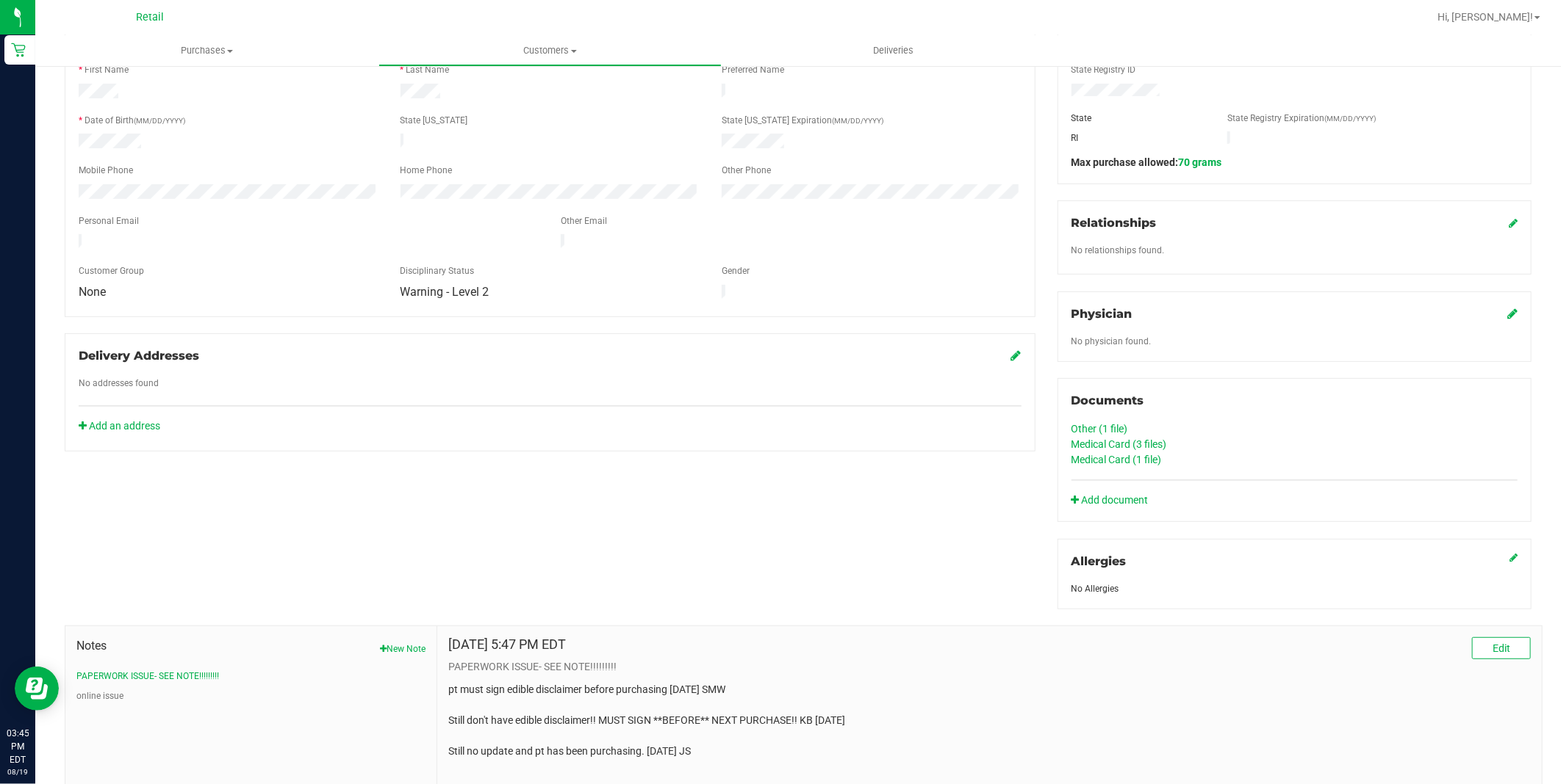
scroll to position [0, 0]
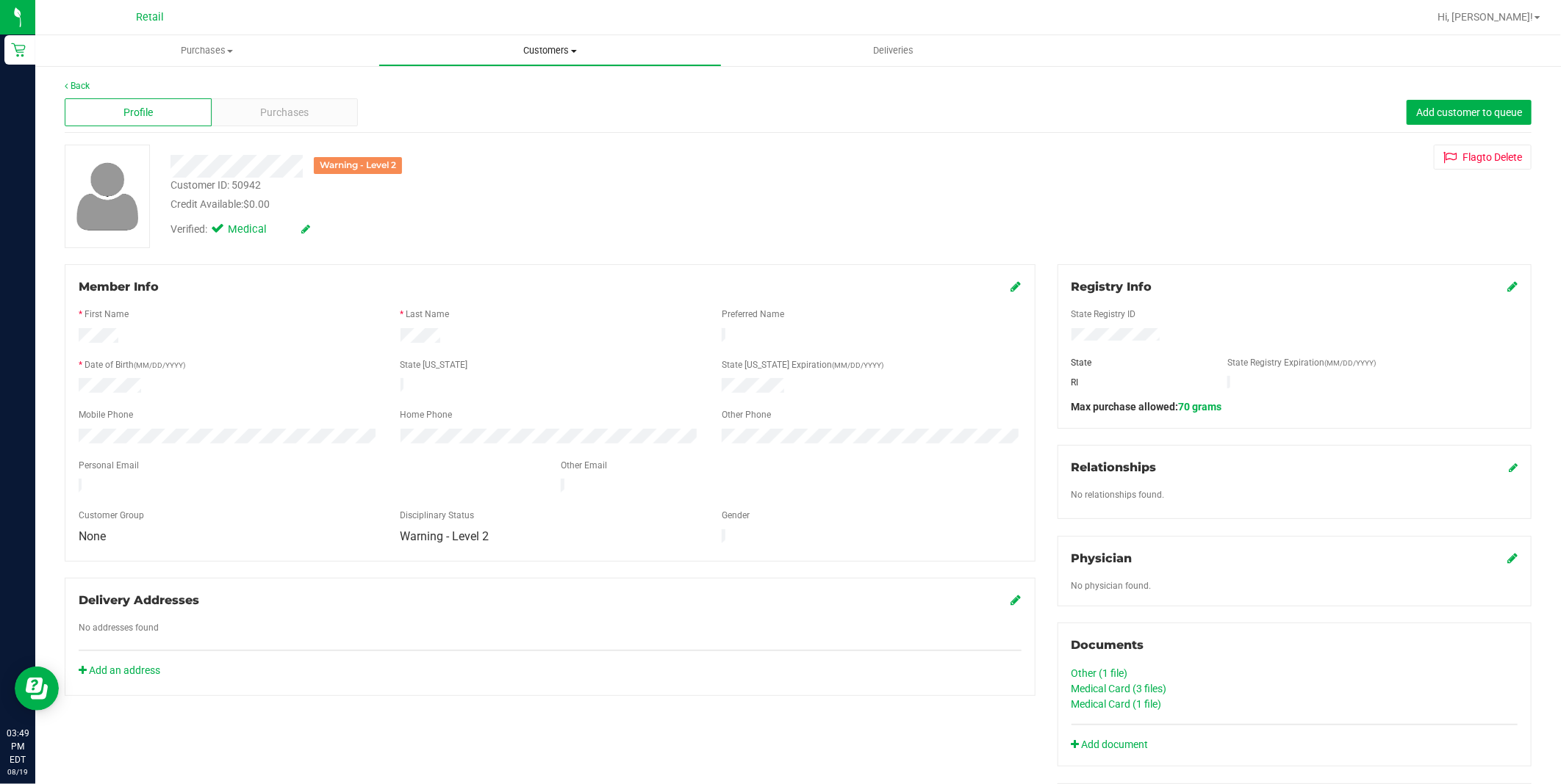
click at [542, 37] on uib-tab-heading "Customers All customers Add a new customer All physicians" at bounding box center [550, 51] width 342 height 29
click at [538, 84] on li "All customers" at bounding box center [549, 89] width 343 height 18
